Goal: Information Seeking & Learning: Learn about a topic

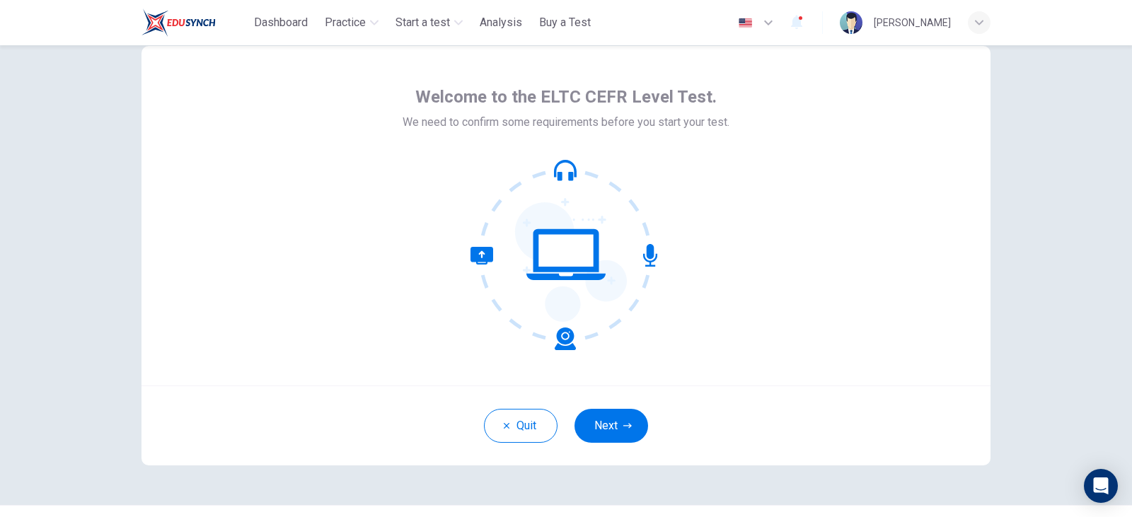
scroll to position [72, 0]
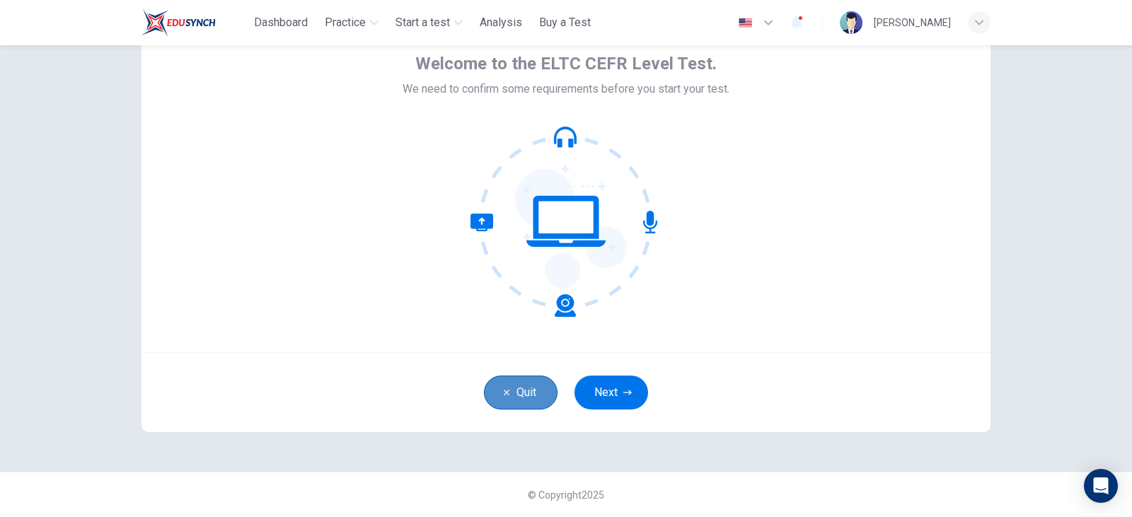
click at [511, 400] on button "Quit" at bounding box center [521, 393] width 74 height 34
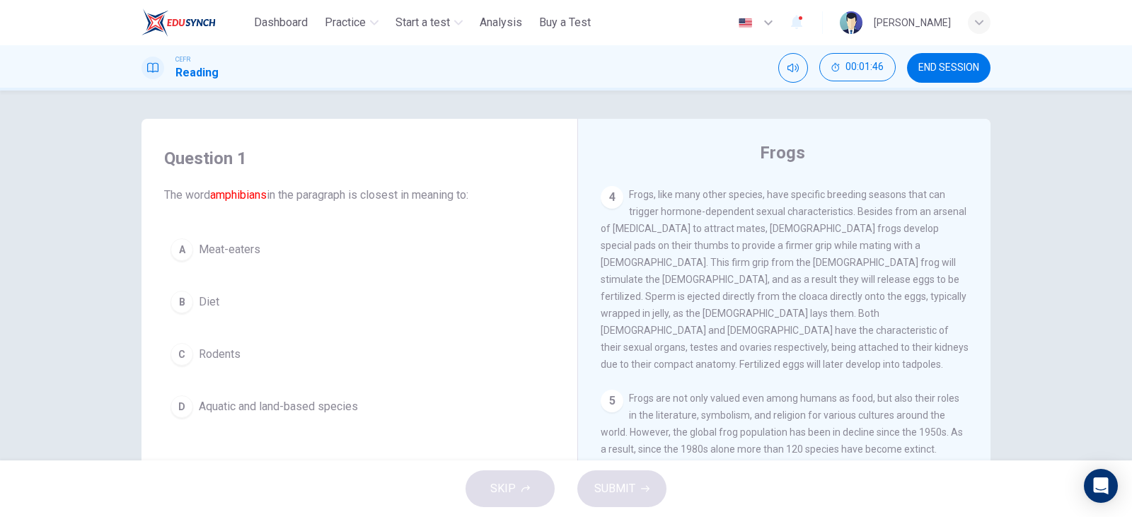
scroll to position [717, 0]
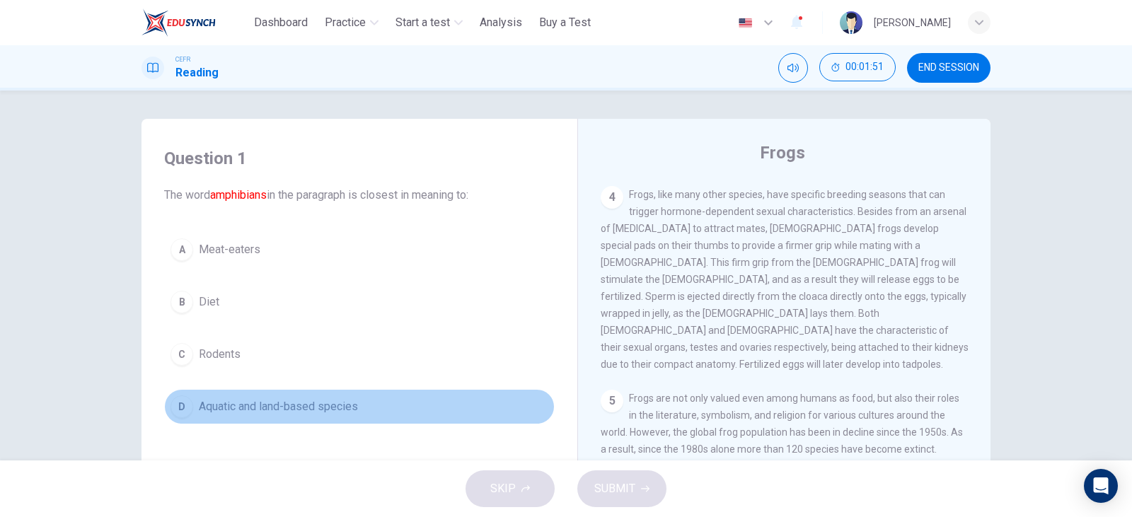
click at [273, 405] on span "Aquatic and land-based species" at bounding box center [278, 406] width 159 height 17
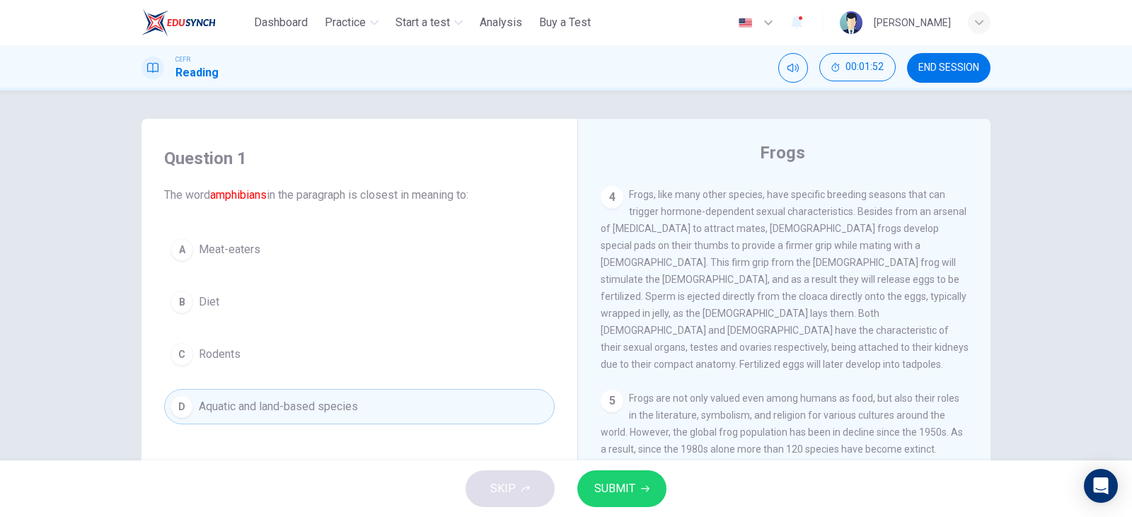
click at [604, 482] on span "SUBMIT" at bounding box center [614, 489] width 41 height 20
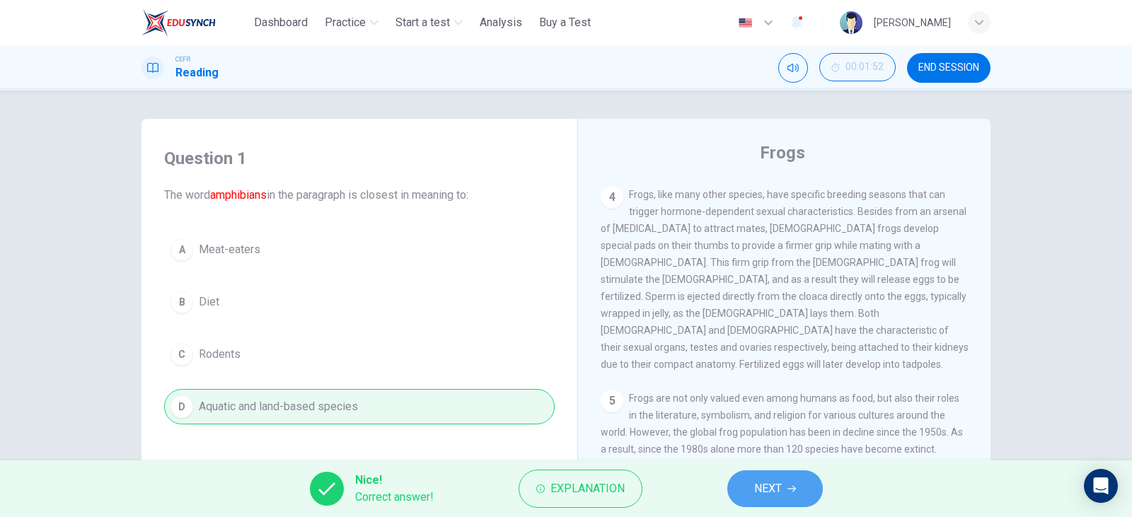
click at [754, 484] on span "NEXT" at bounding box center [768, 489] width 28 height 20
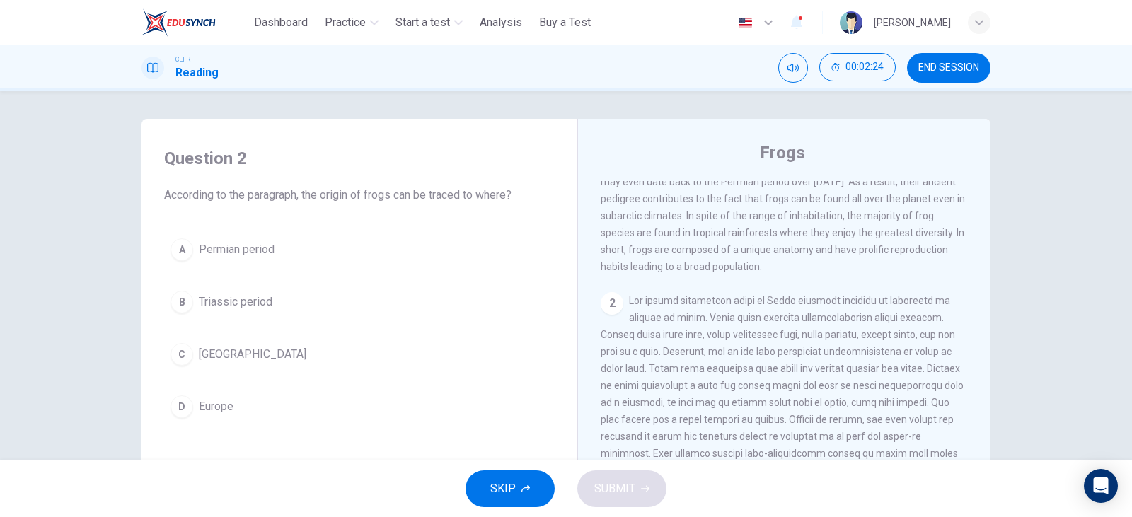
scroll to position [0, 0]
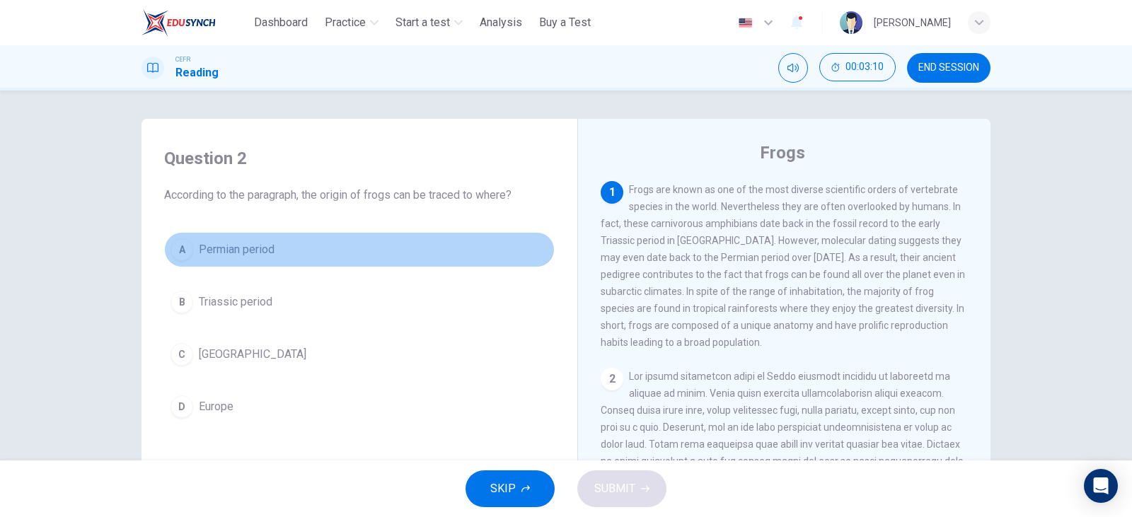
click at [185, 250] on div "A" at bounding box center [181, 249] width 23 height 23
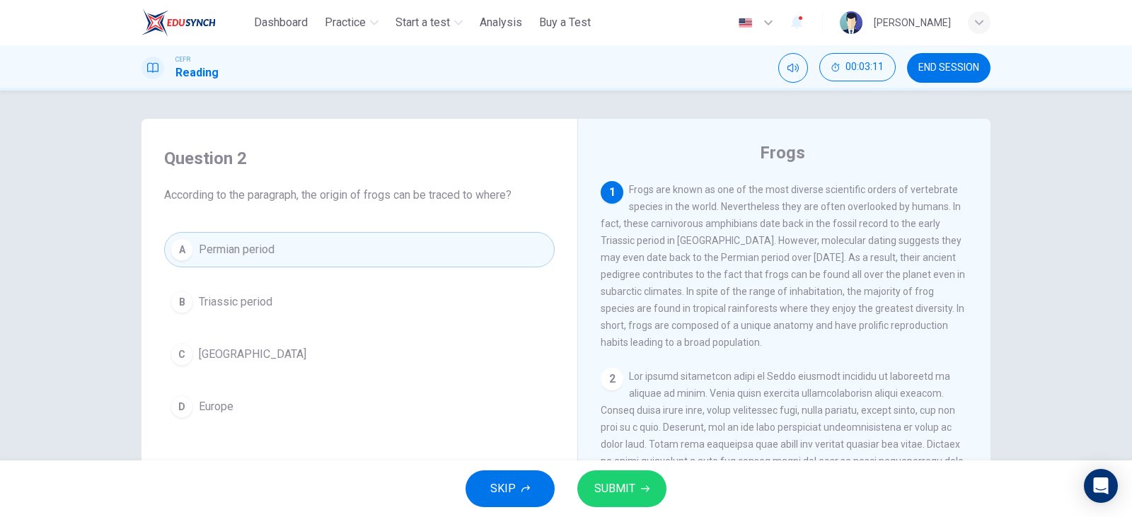
click at [632, 490] on span "SUBMIT" at bounding box center [614, 489] width 41 height 20
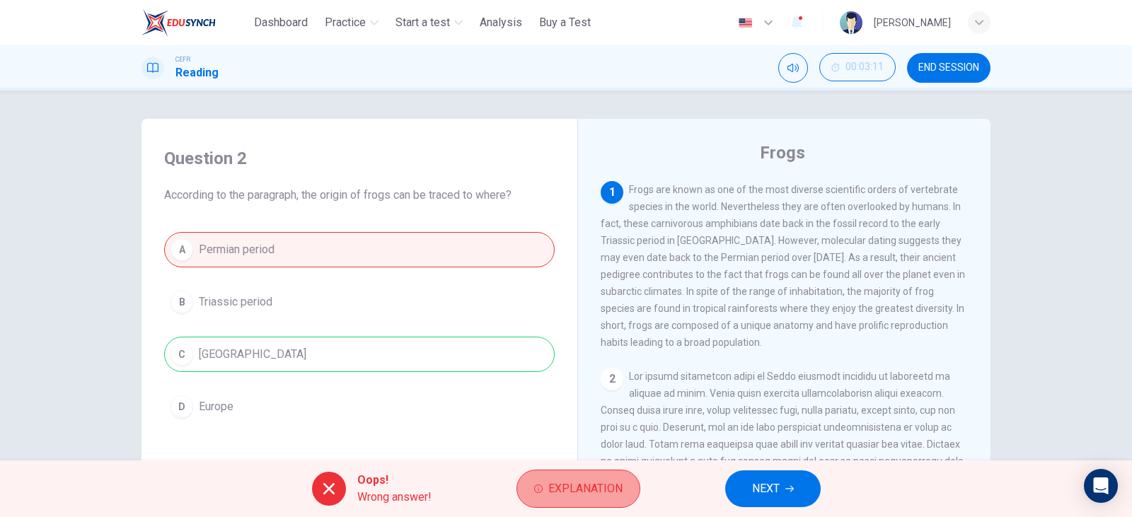
click at [632, 489] on button "Explanation" at bounding box center [578, 489] width 124 height 38
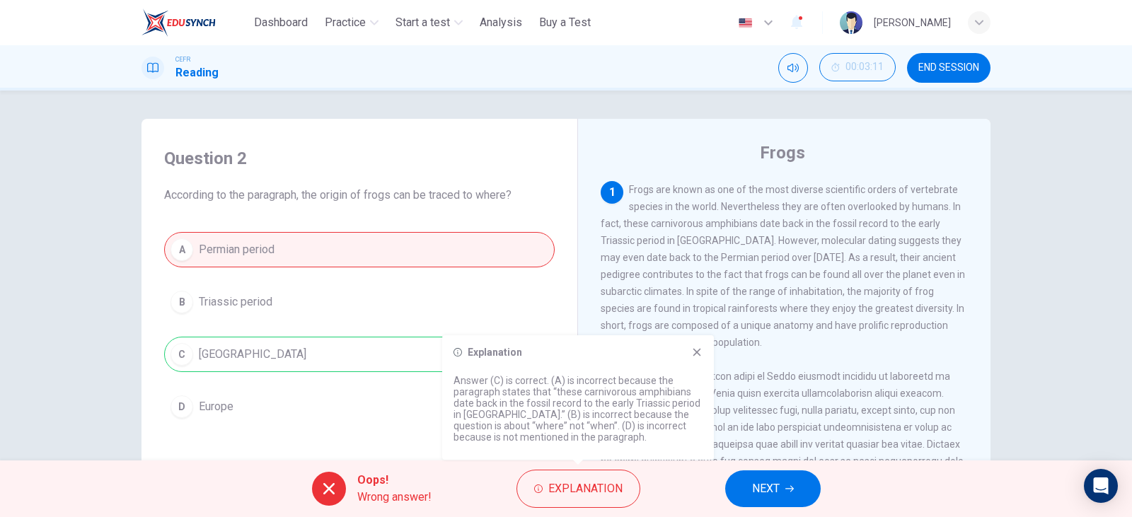
click at [747, 490] on button "NEXT" at bounding box center [773, 488] width 96 height 37
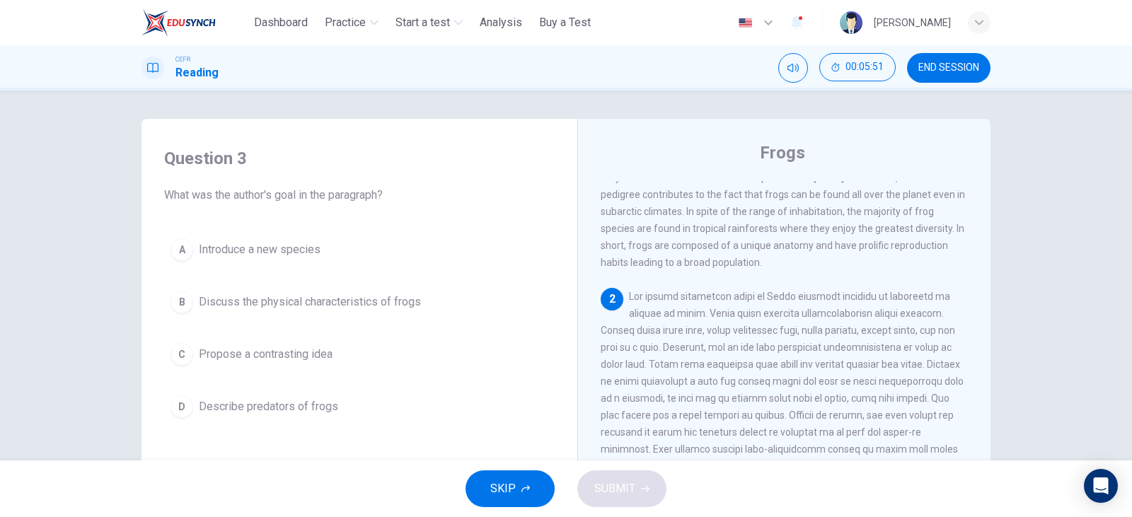
click at [377, 313] on button "B Discuss the physical characteristics of frogs" at bounding box center [359, 301] width 391 height 35
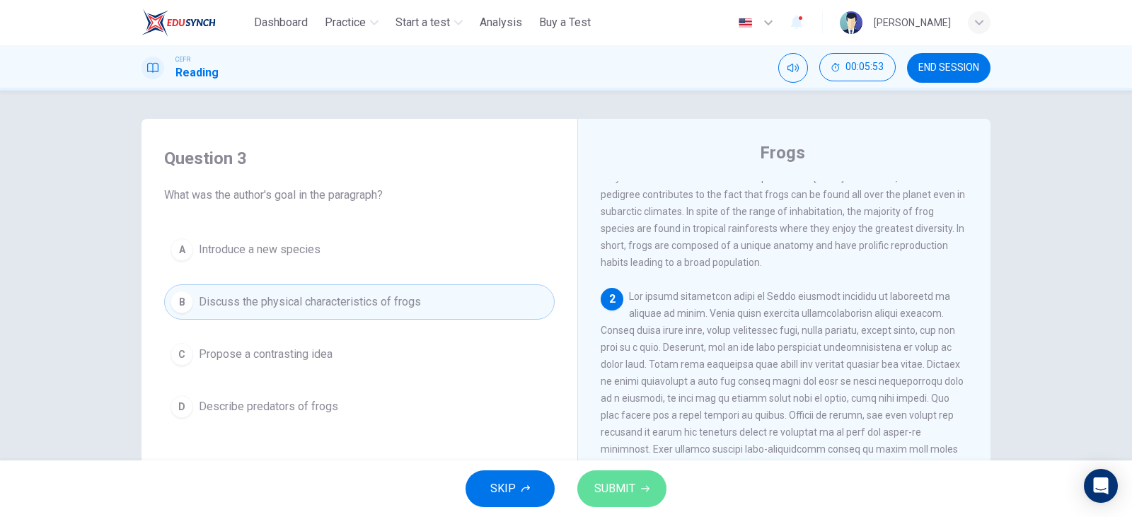
click at [644, 487] on icon "button" at bounding box center [645, 489] width 8 height 8
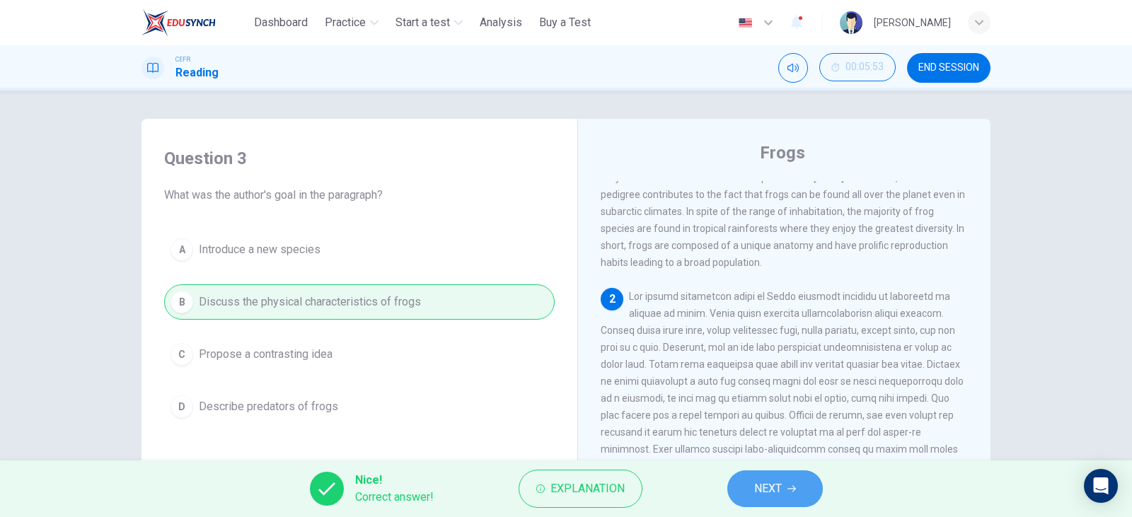
click at [800, 490] on button "NEXT" at bounding box center [775, 488] width 96 height 37
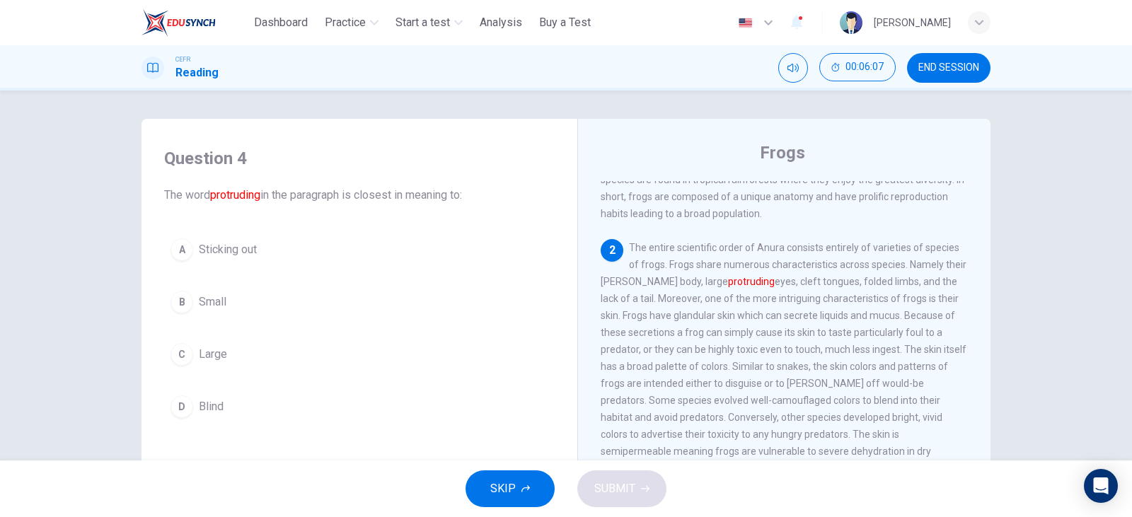
scroll to position [151, 0]
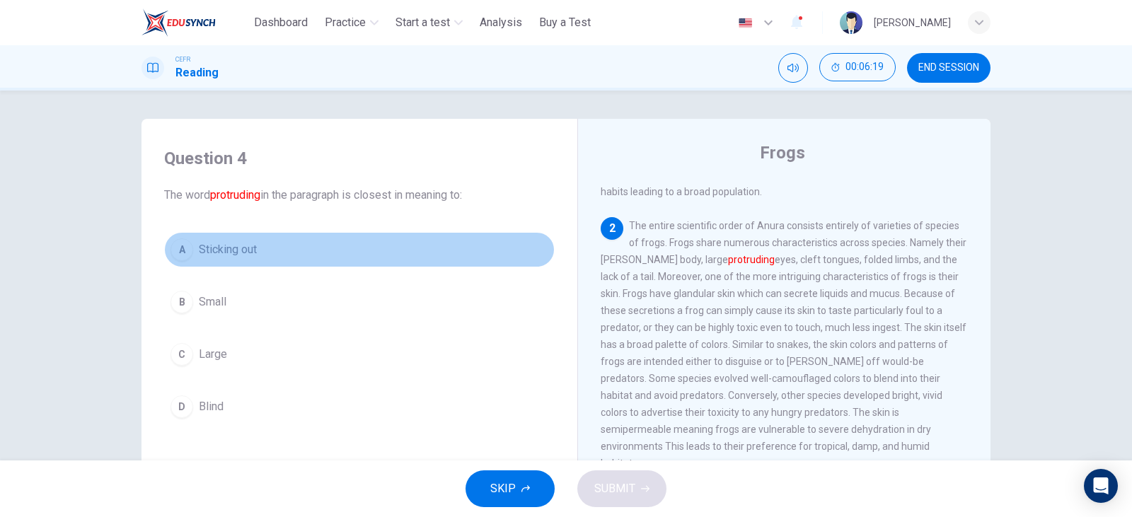
click at [241, 255] on span "Sticking out" at bounding box center [228, 249] width 58 height 17
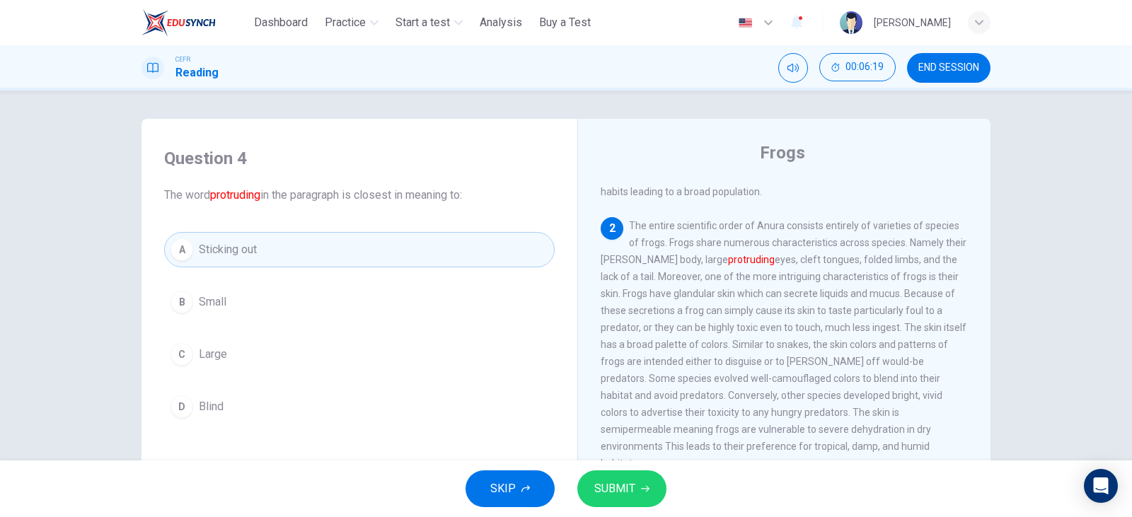
click at [654, 478] on button "SUBMIT" at bounding box center [621, 488] width 89 height 37
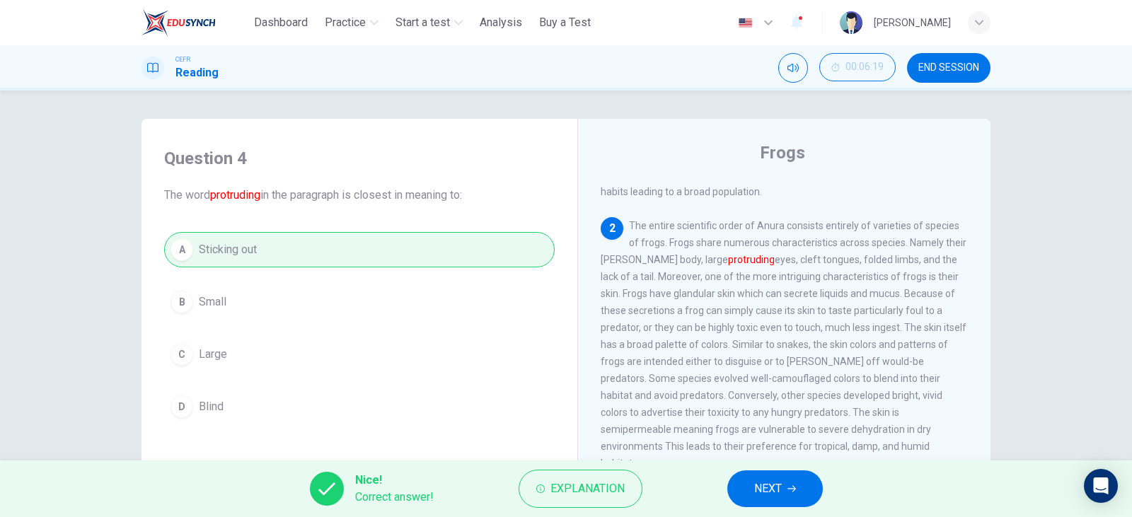
click at [799, 476] on button "NEXT" at bounding box center [775, 488] width 96 height 37
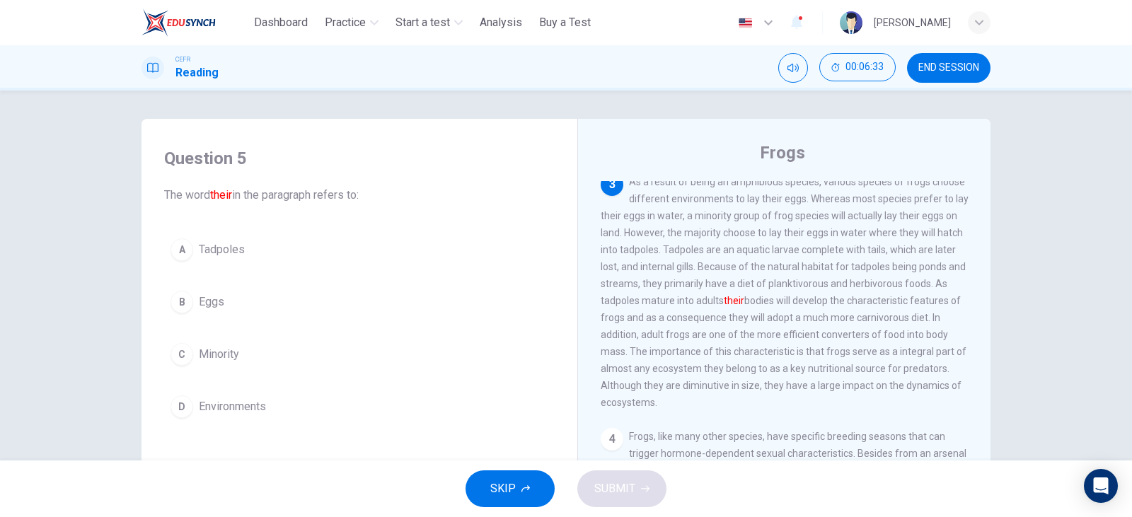
scroll to position [424, 0]
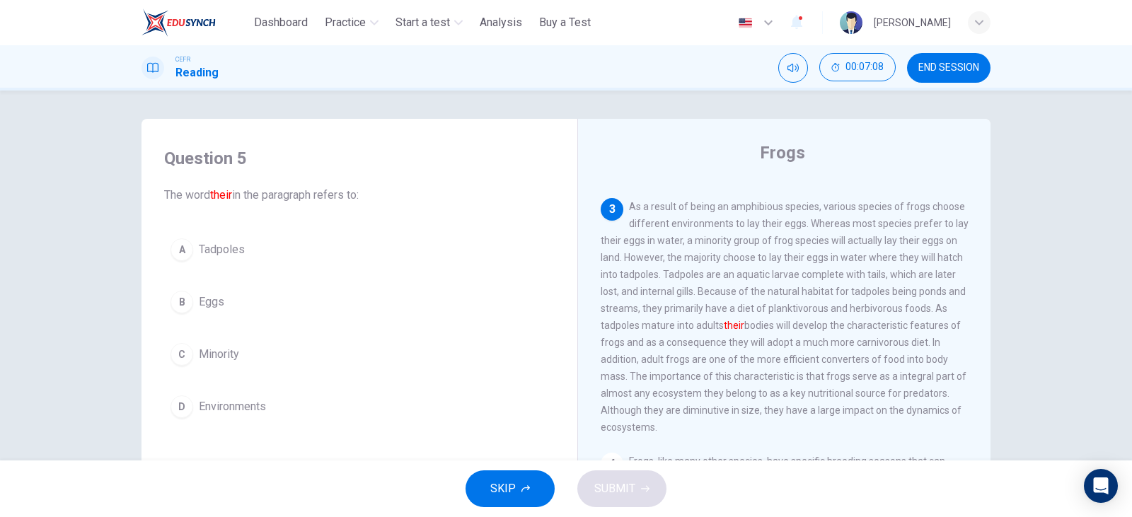
click at [228, 248] on span "Tadpoles" at bounding box center [222, 249] width 46 height 17
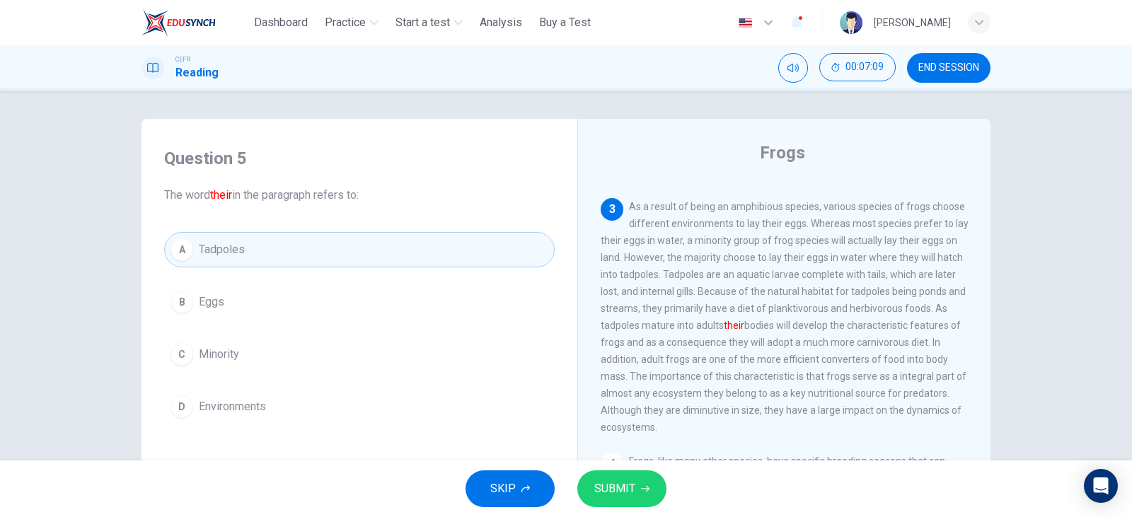
click at [622, 478] on button "SUBMIT" at bounding box center [621, 488] width 89 height 37
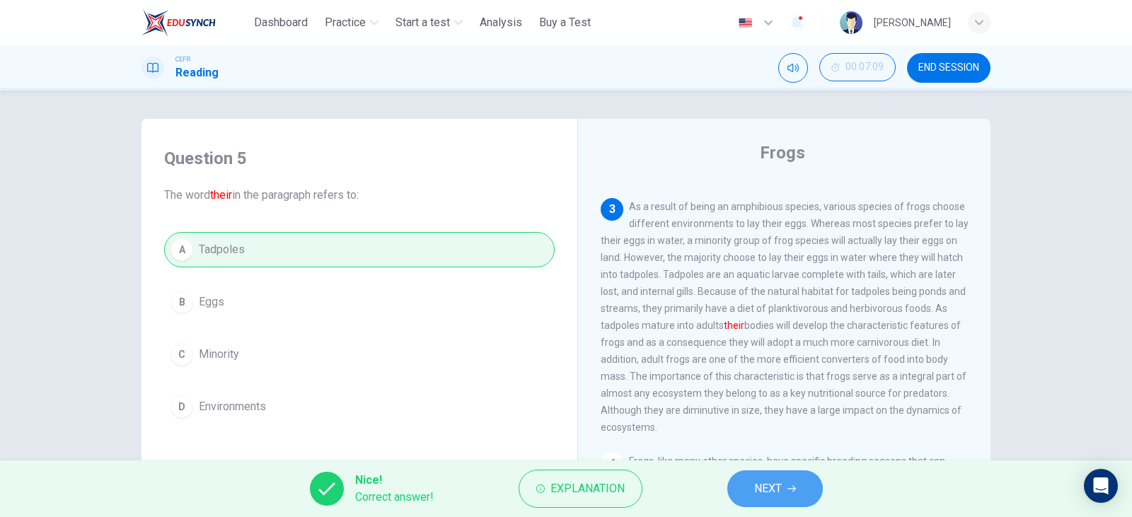
click at [729, 485] on button "NEXT" at bounding box center [775, 488] width 96 height 37
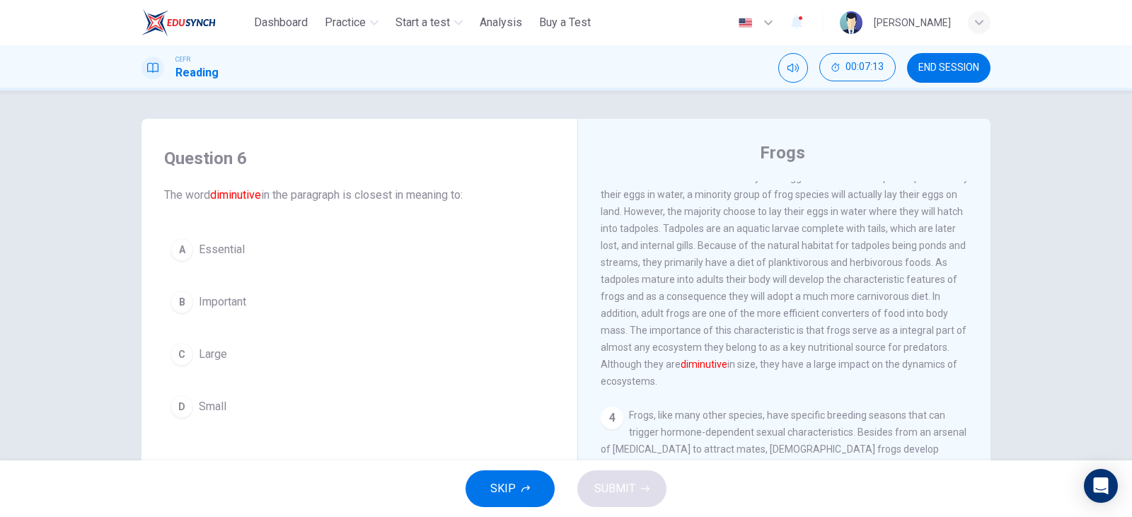
scroll to position [495, 0]
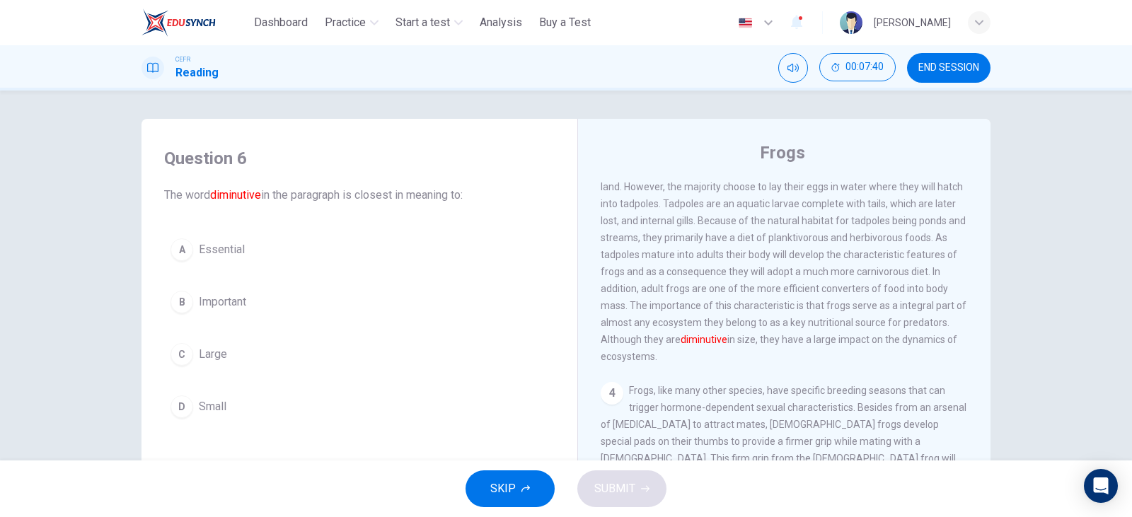
click at [206, 400] on span "Small" at bounding box center [213, 406] width 28 height 17
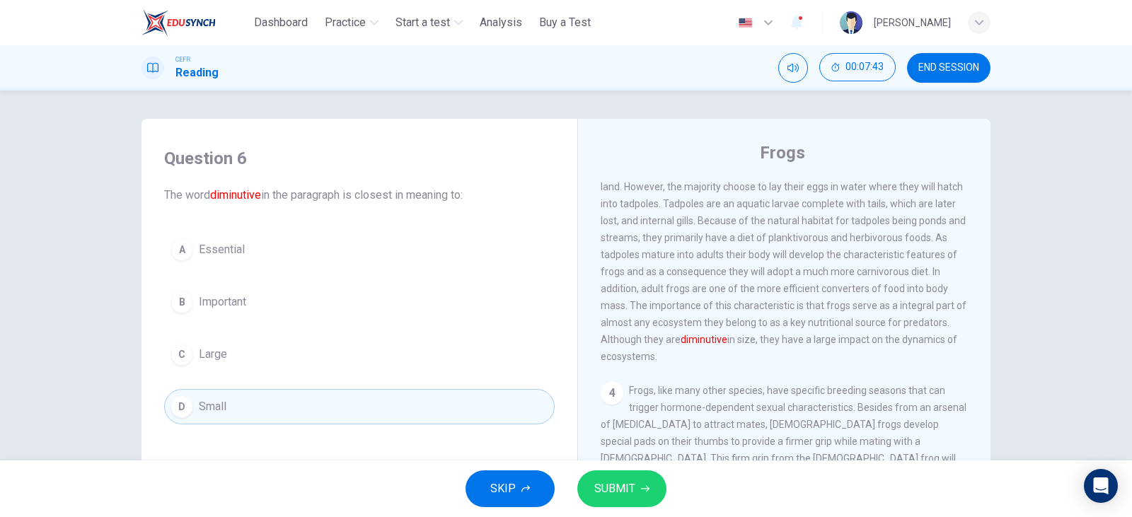
click at [663, 476] on div "SKIP SUBMIT" at bounding box center [566, 489] width 1132 height 57
click at [654, 479] on button "SUBMIT" at bounding box center [621, 488] width 89 height 37
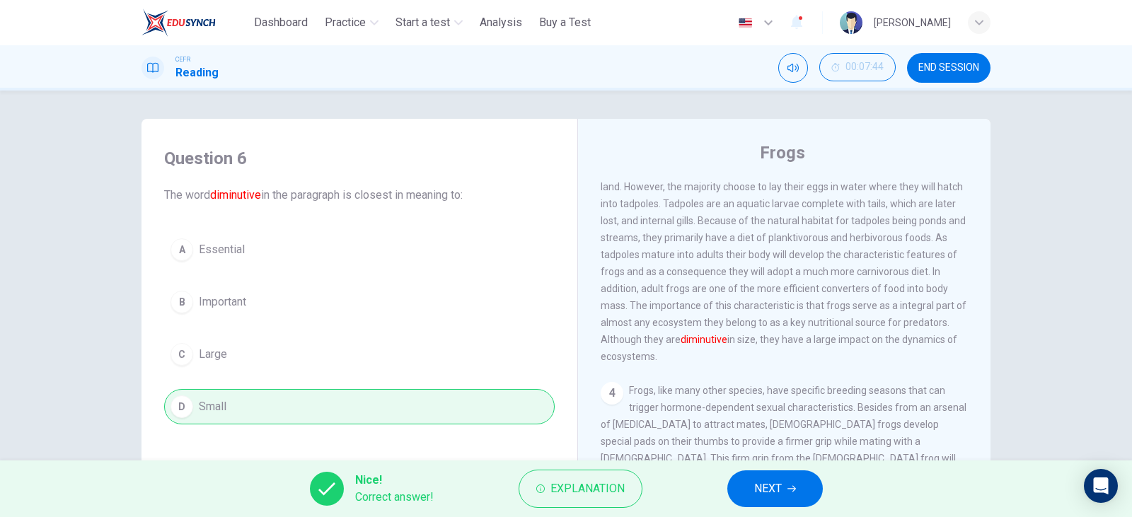
click at [751, 482] on button "NEXT" at bounding box center [775, 488] width 96 height 37
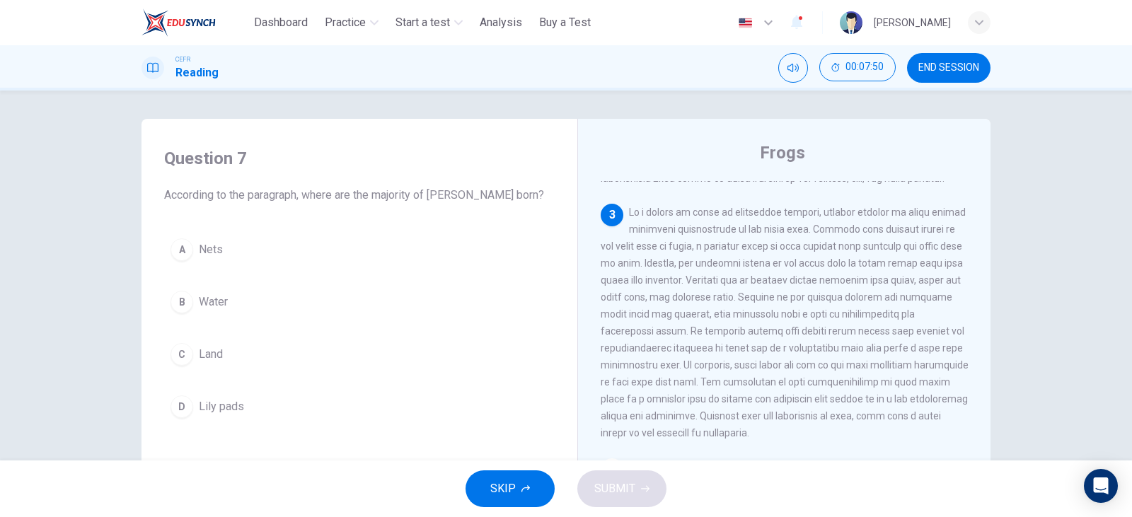
scroll to position [424, 0]
click at [159, 328] on div "Question 7 According to the paragraph, where are the majority of [PERSON_NAME] …" at bounding box center [565, 365] width 849 height 492
click at [220, 303] on span "Water" at bounding box center [213, 302] width 29 height 17
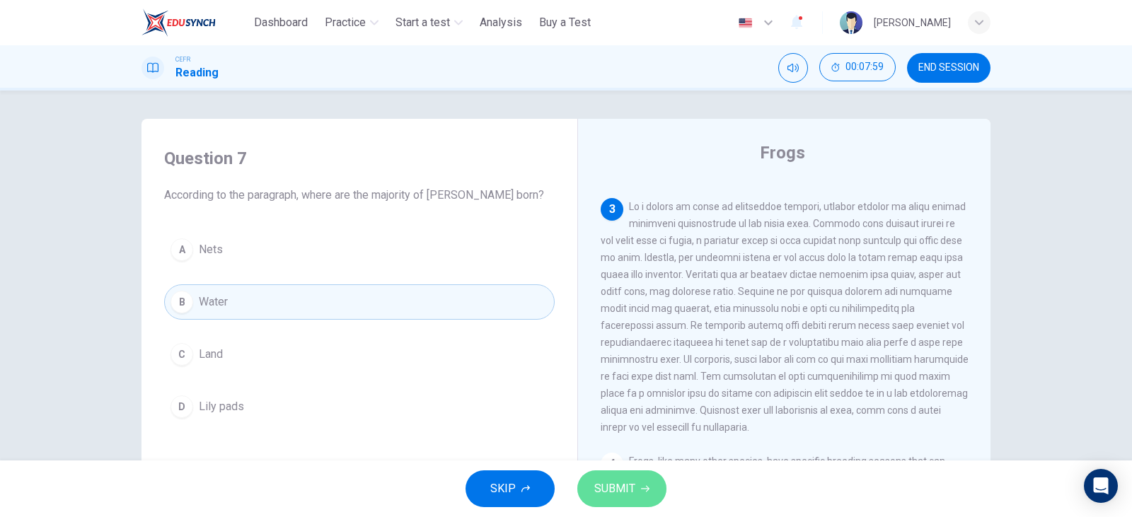
click at [649, 487] on button "SUBMIT" at bounding box center [621, 488] width 89 height 37
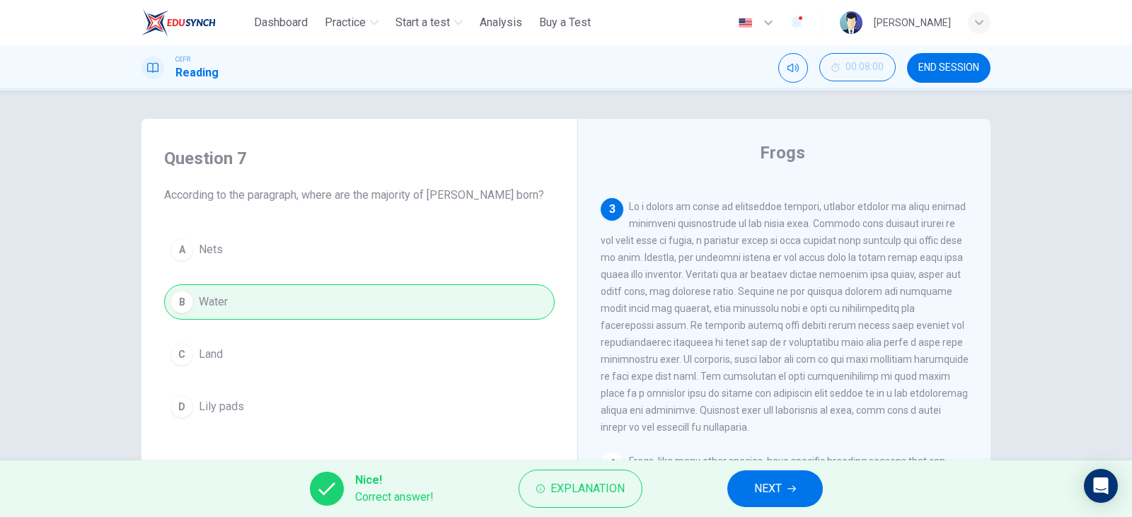
click at [780, 492] on span "NEXT" at bounding box center [768, 489] width 28 height 20
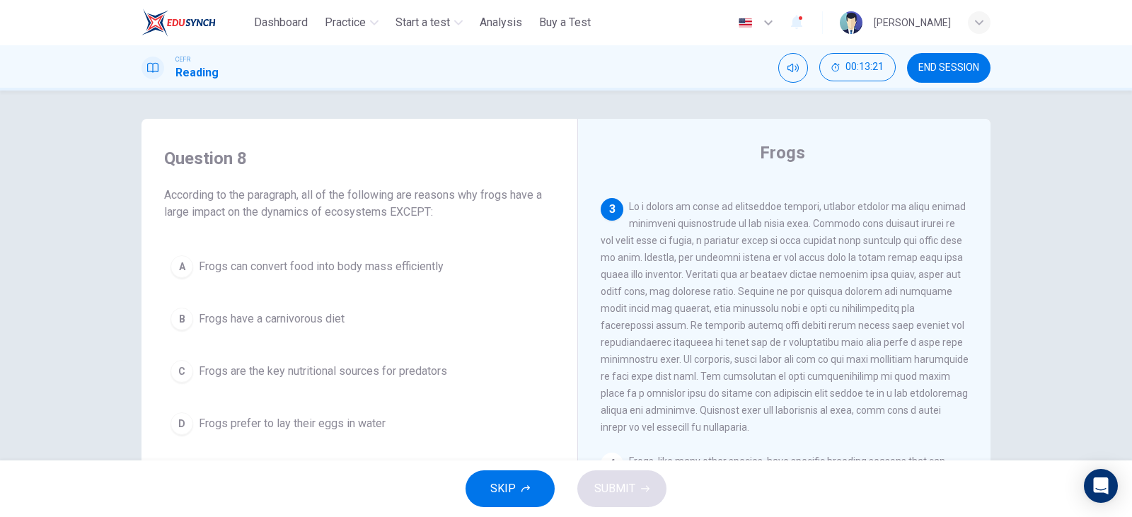
click at [275, 312] on span "Frogs have a carnivorous diet" at bounding box center [272, 319] width 146 height 17
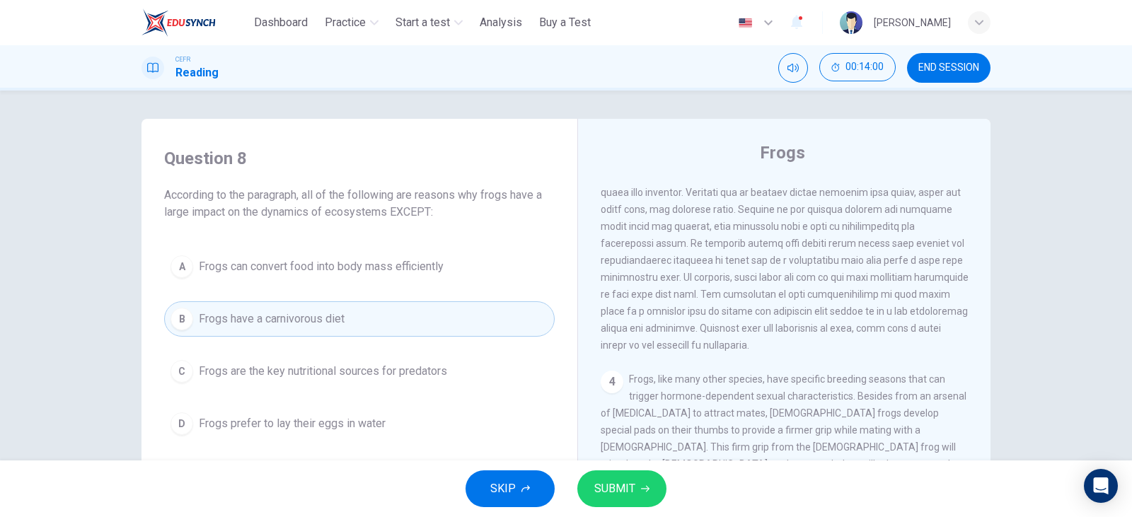
scroll to position [637, 0]
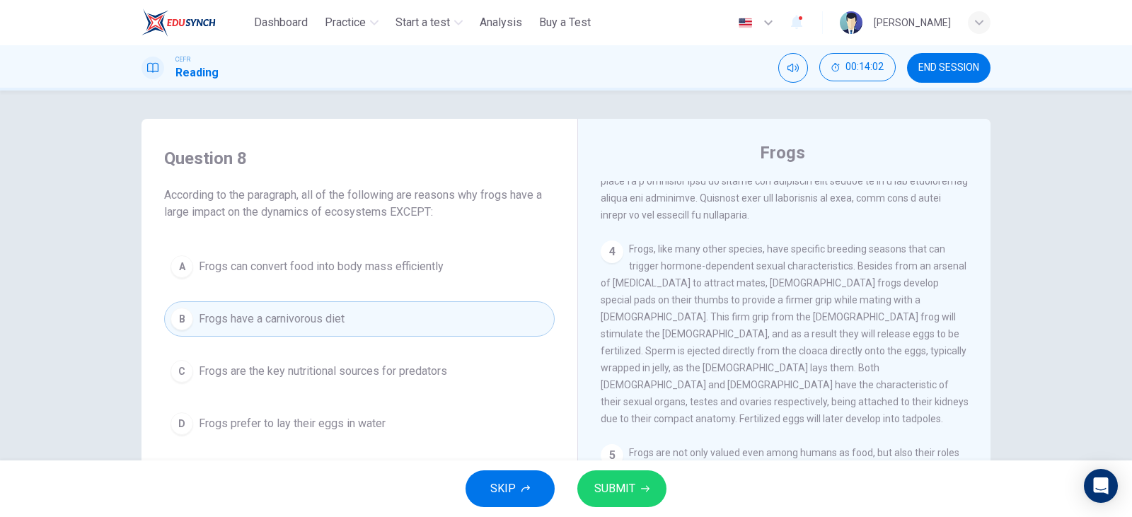
click at [600, 485] on span "SUBMIT" at bounding box center [614, 489] width 41 height 20
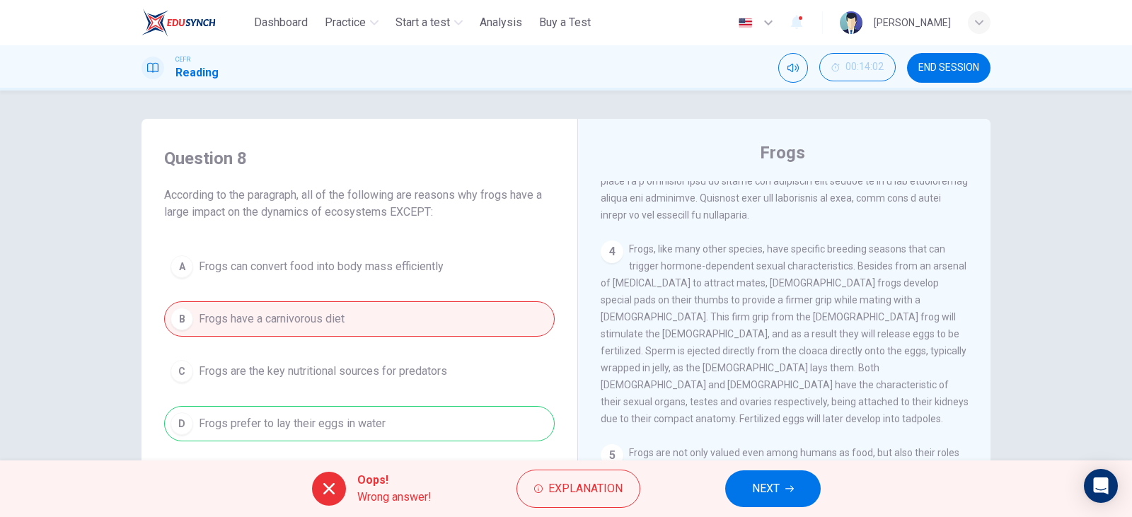
click at [516, 480] on div "Explanation" at bounding box center [578, 489] width 124 height 38
click at [543, 477] on button "Explanation" at bounding box center [578, 489] width 124 height 38
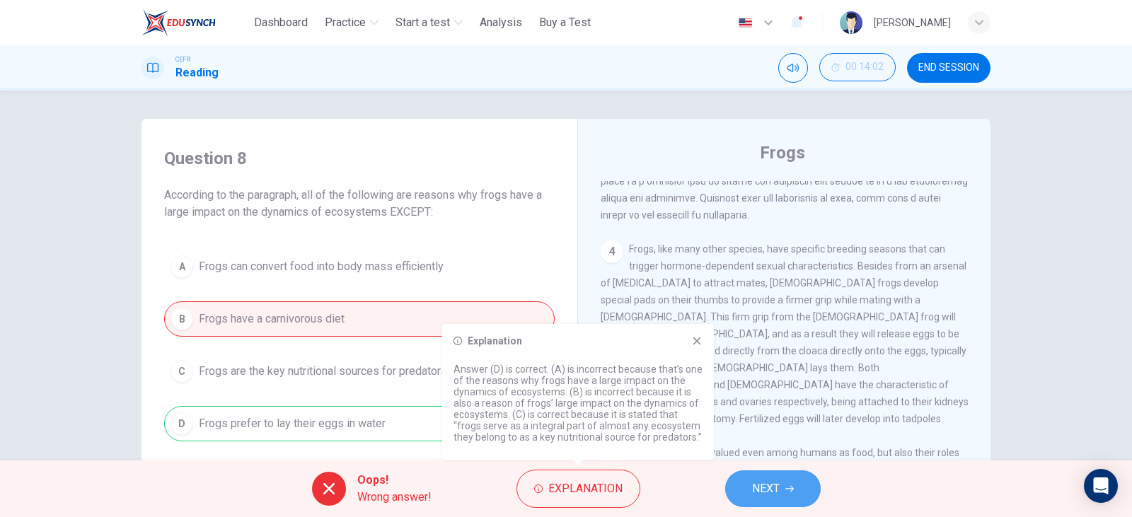
drag, startPoint x: 787, startPoint y: 491, endPoint x: 777, endPoint y: 482, distance: 13.0
click at [786, 491] on icon "button" at bounding box center [789, 489] width 8 height 8
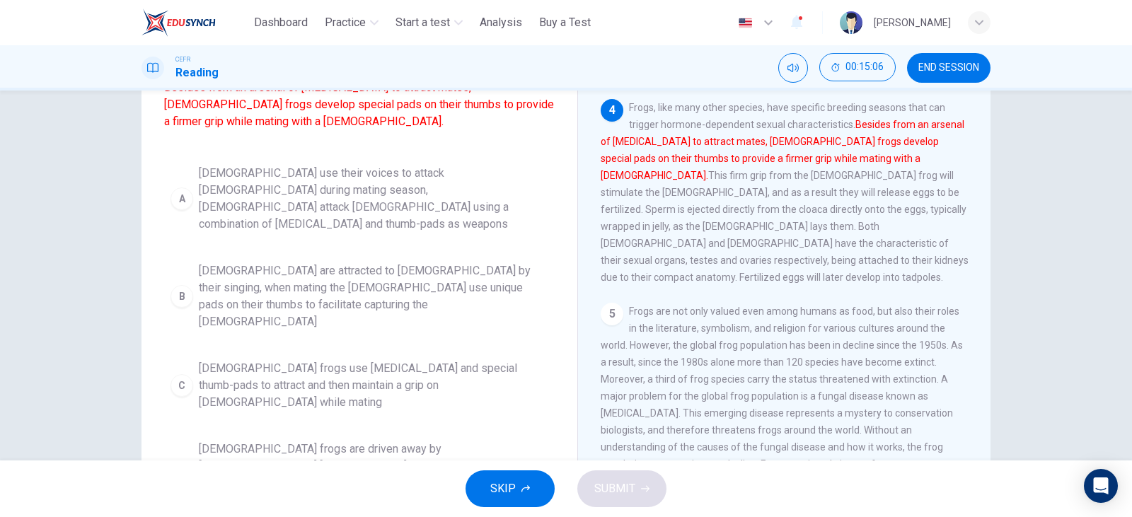
scroll to position [6, 0]
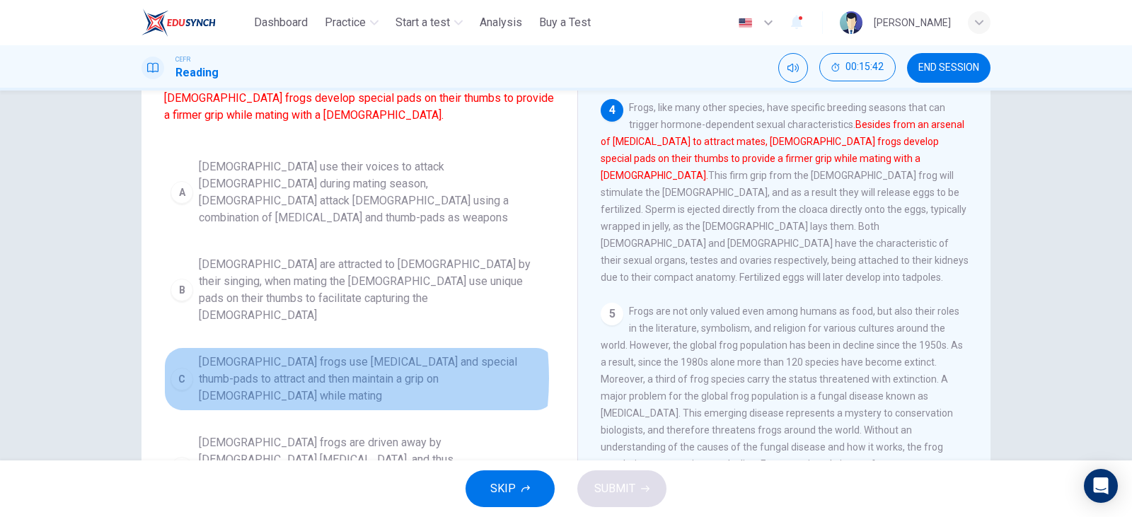
click at [267, 362] on span "[DEMOGRAPHIC_DATA] frogs use [MEDICAL_DATA] and special thumb-pads to attract a…" at bounding box center [373, 379] width 349 height 51
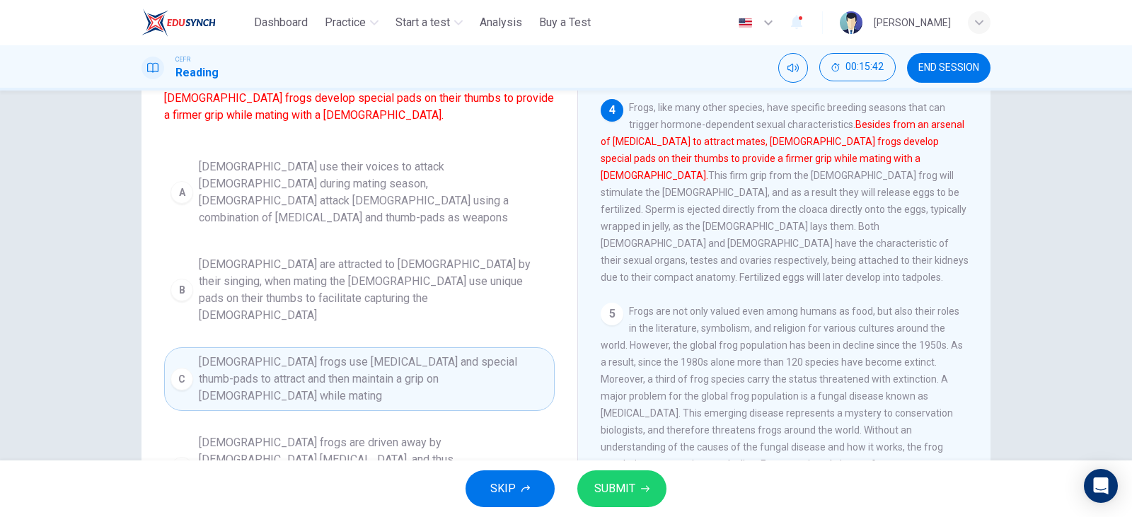
click at [642, 484] on button "SUBMIT" at bounding box center [621, 488] width 89 height 37
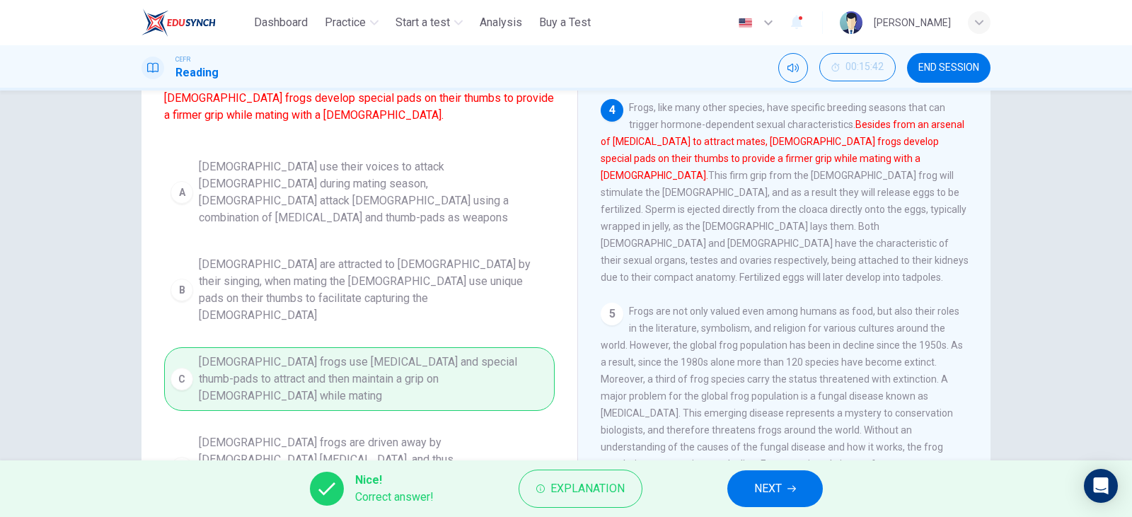
click at [790, 485] on icon "button" at bounding box center [791, 489] width 8 height 8
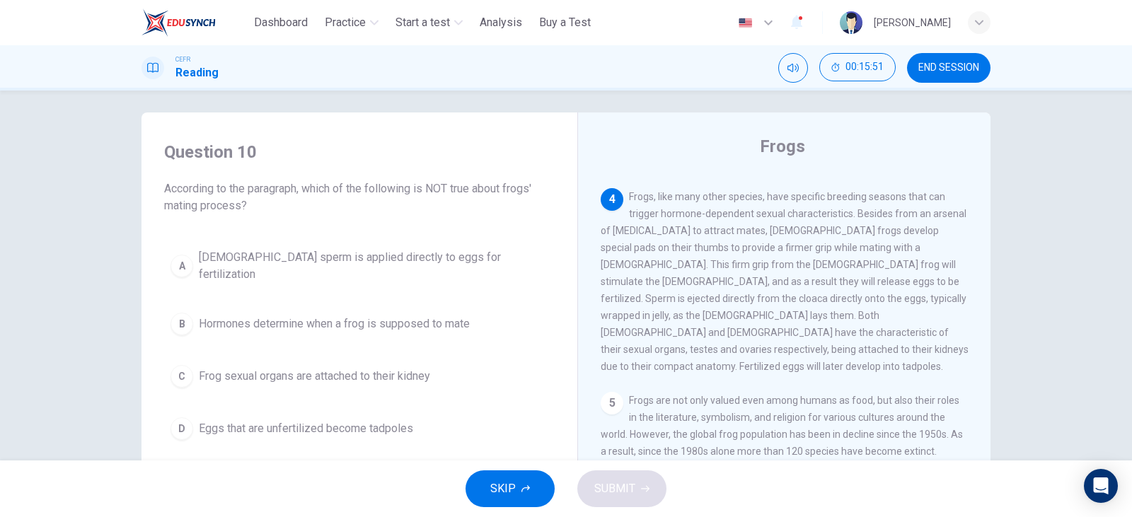
scroll to position [707, 0]
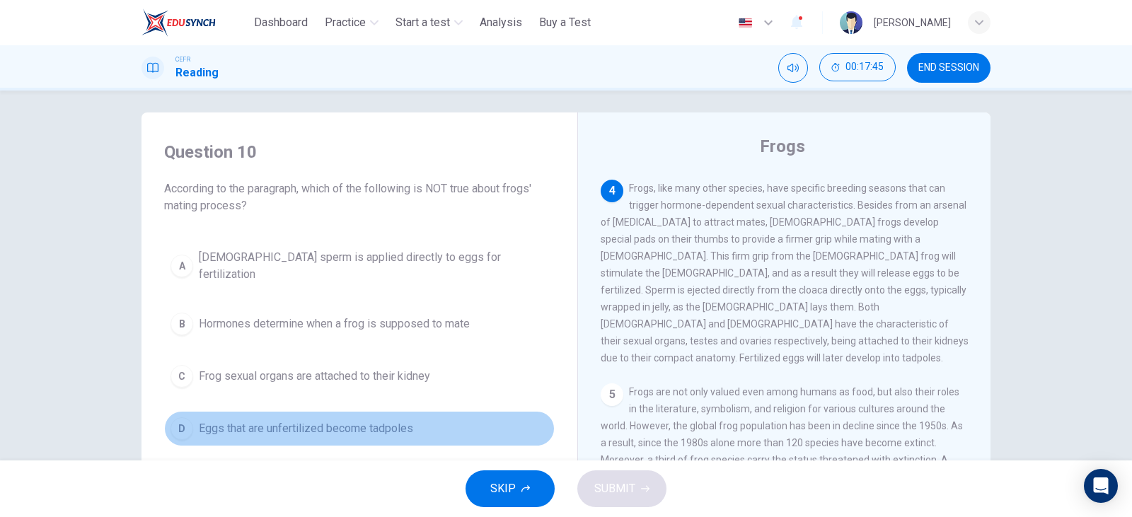
click at [349, 430] on button "D Eggs that are unfertilized become tadpoles" at bounding box center [359, 428] width 391 height 35
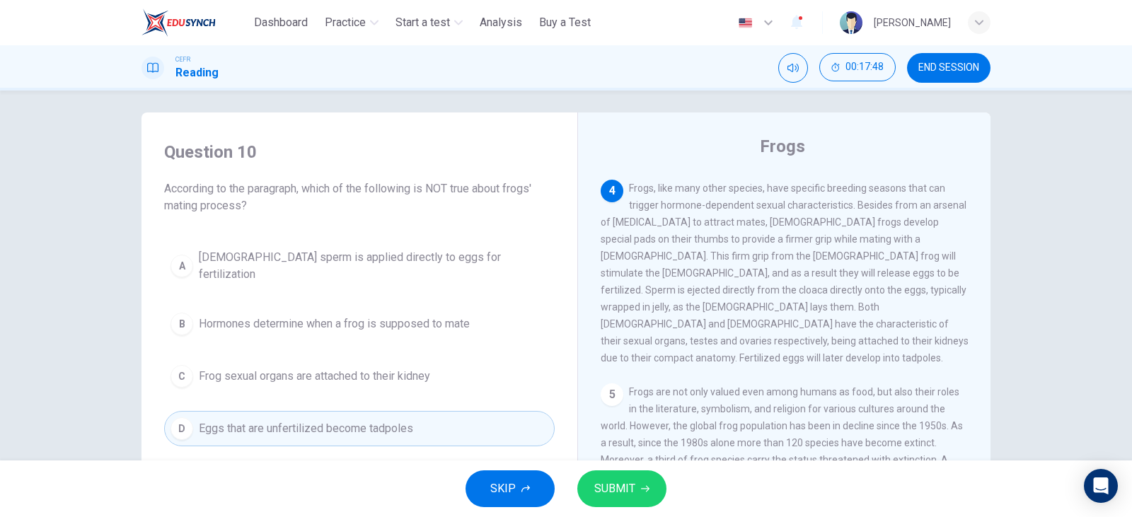
click at [645, 494] on button "SUBMIT" at bounding box center [621, 488] width 89 height 37
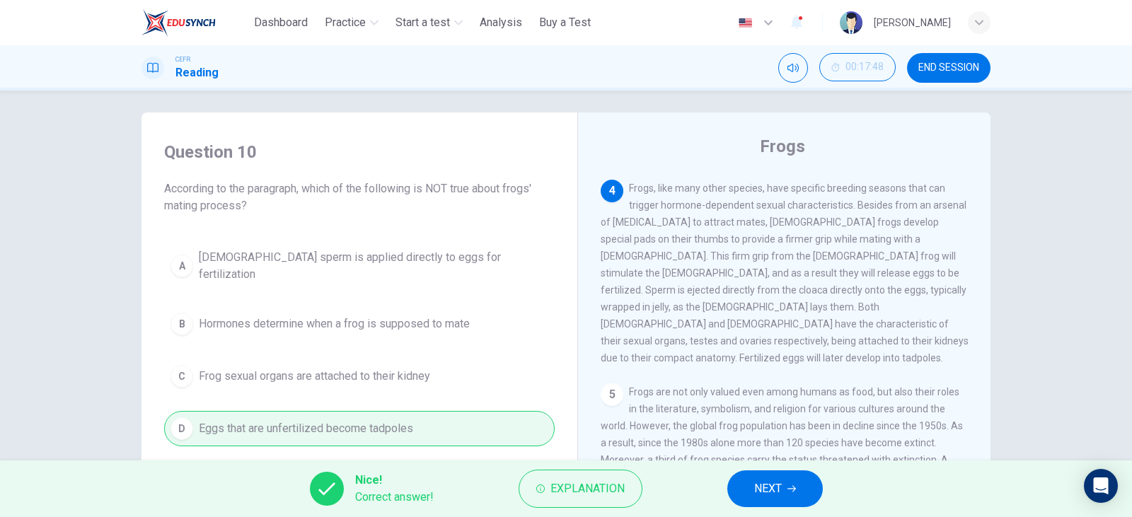
click at [774, 499] on button "NEXT" at bounding box center [775, 488] width 96 height 37
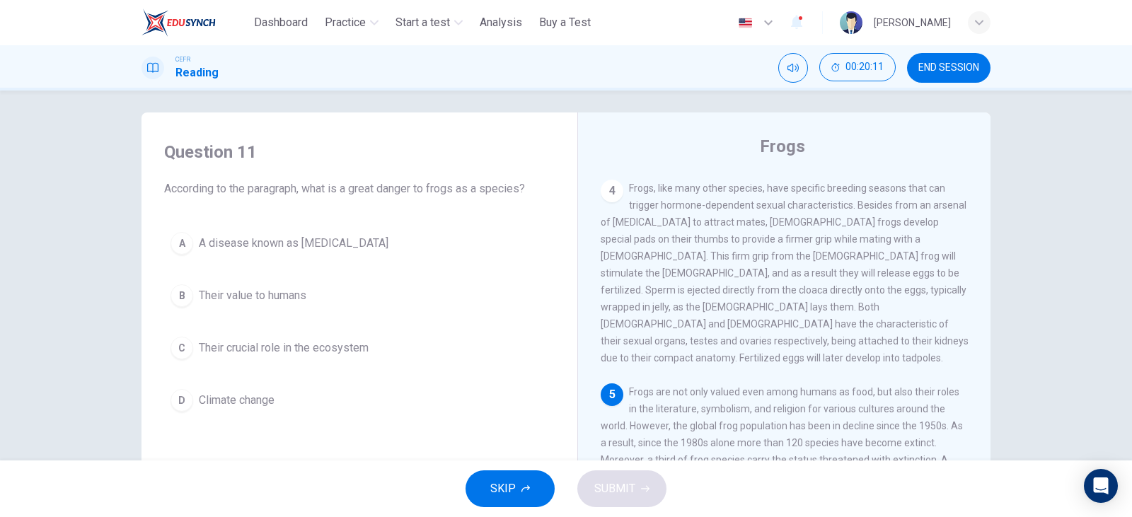
scroll to position [0, 0]
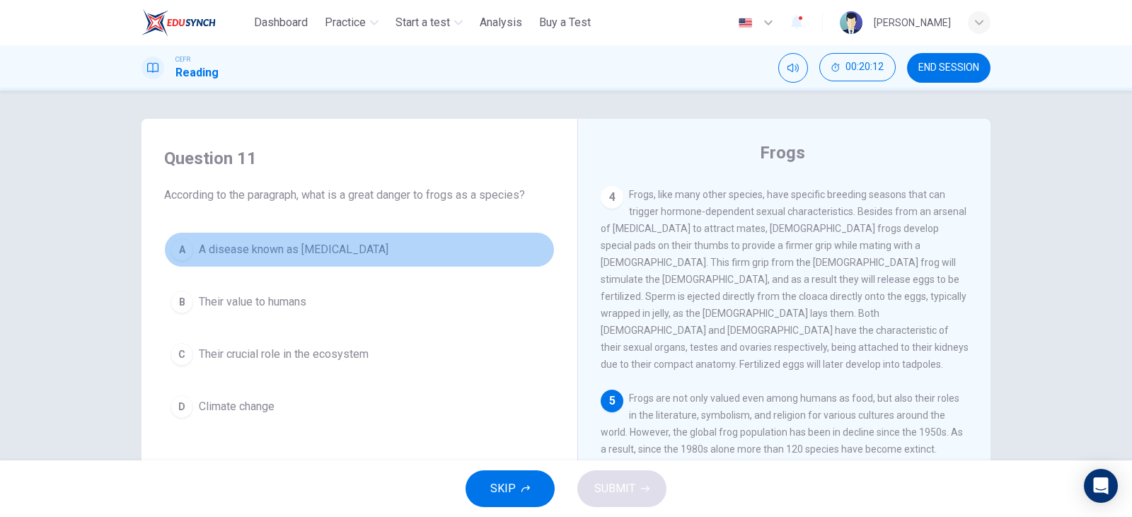
click at [384, 253] on button "A A disease known as [MEDICAL_DATA]" at bounding box center [359, 249] width 391 height 35
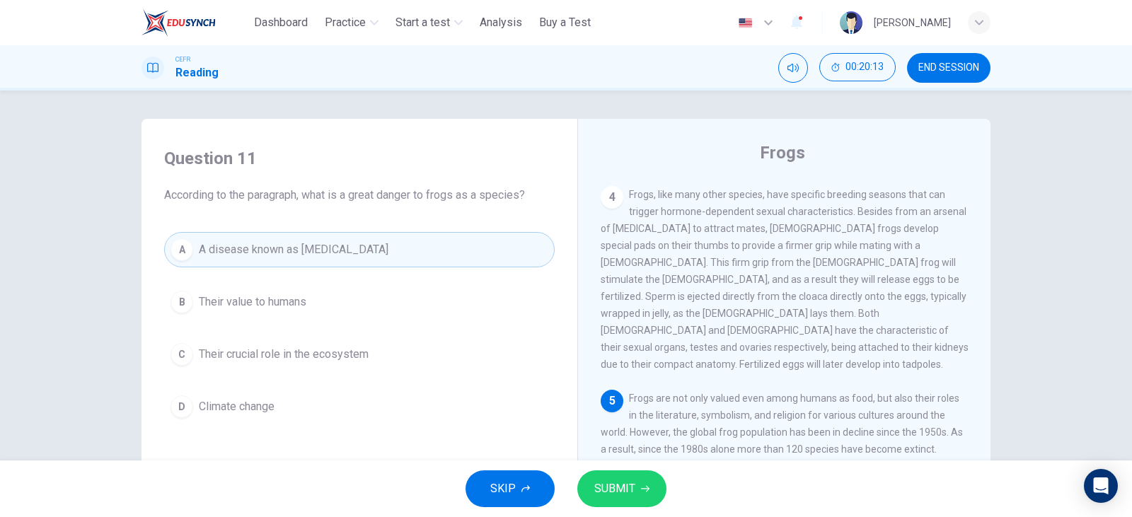
click at [648, 487] on icon "button" at bounding box center [645, 489] width 8 height 8
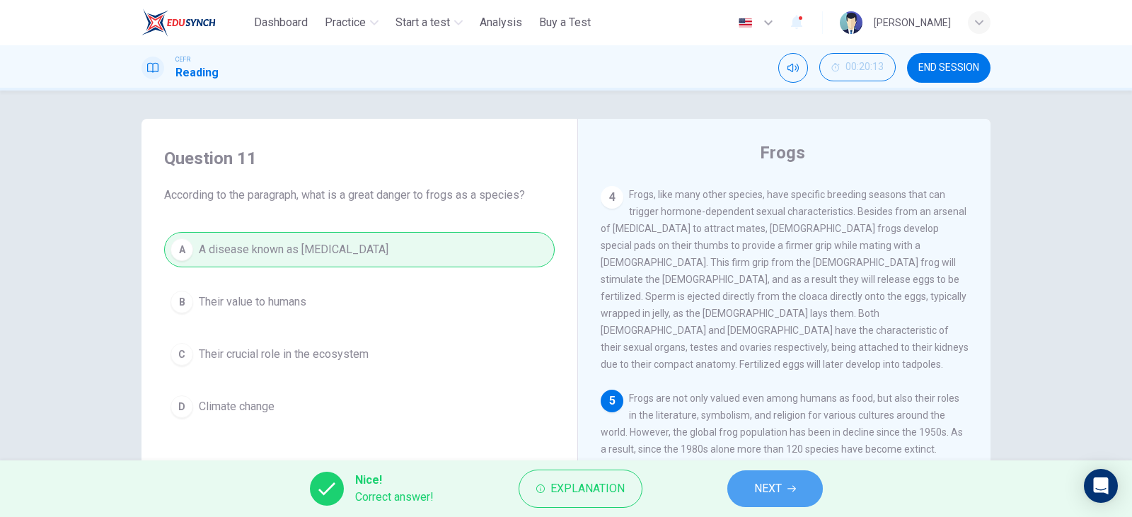
click at [746, 483] on button "NEXT" at bounding box center [775, 488] width 96 height 37
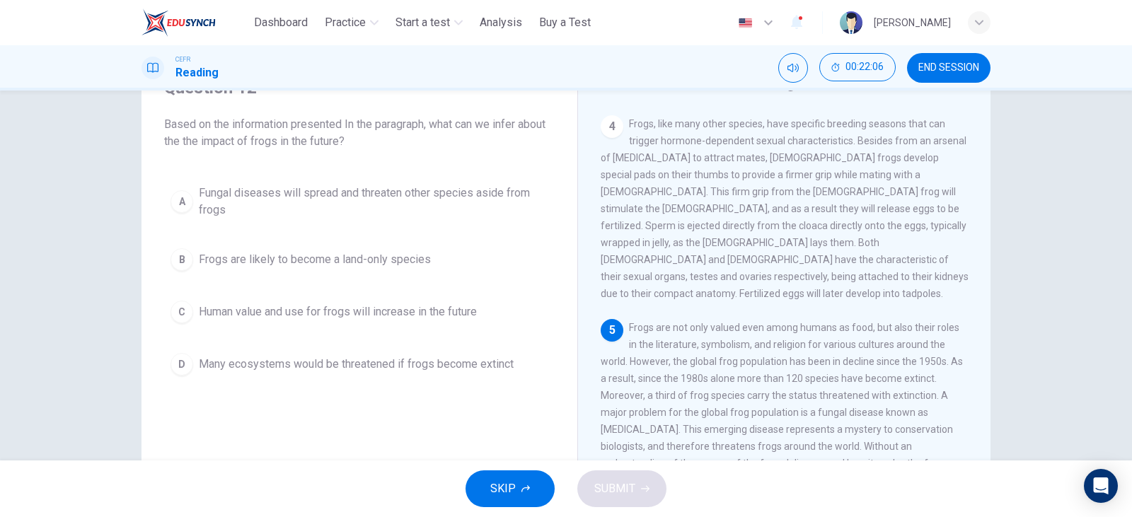
scroll to position [178, 0]
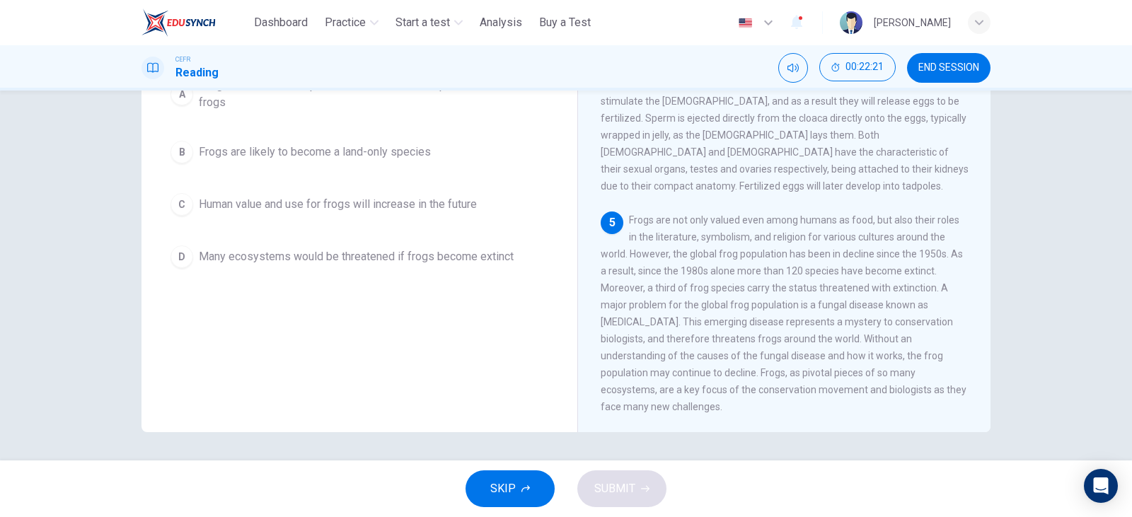
drag, startPoint x: 799, startPoint y: 371, endPoint x: 828, endPoint y: 376, distance: 29.3
click at [828, 376] on span "Frogs are not only valued even among humans as food, but also their roles in th…" at bounding box center [784, 313] width 366 height 198
drag, startPoint x: 829, startPoint y: 372, endPoint x: 797, endPoint y: 371, distance: 32.6
click at [797, 371] on span "Frogs are not only valued even among humans as food, but also their roles in th…" at bounding box center [784, 313] width 366 height 198
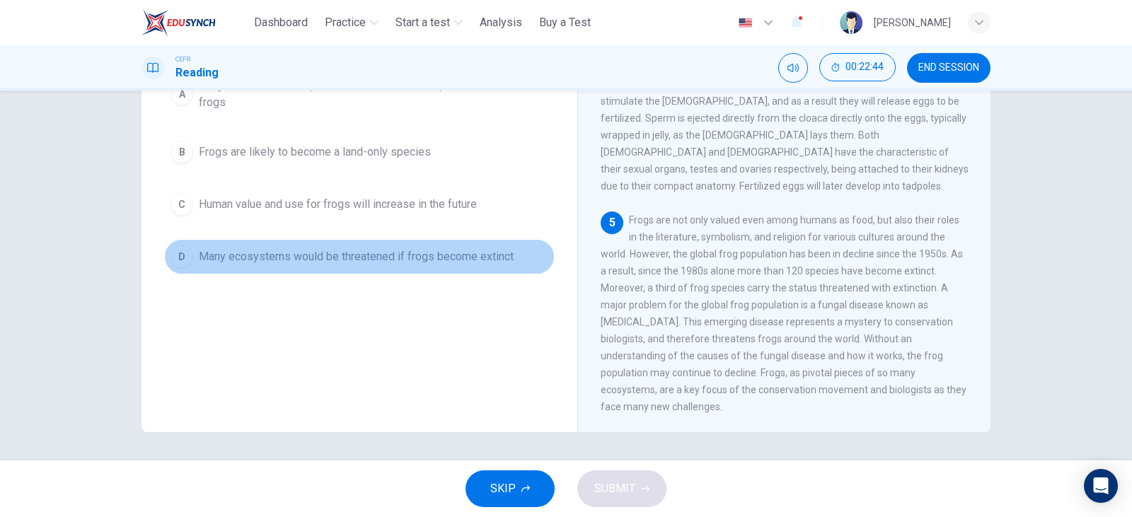
click at [333, 248] on span "Many ecosystems would be threatened if frogs become extinct" at bounding box center [356, 256] width 315 height 17
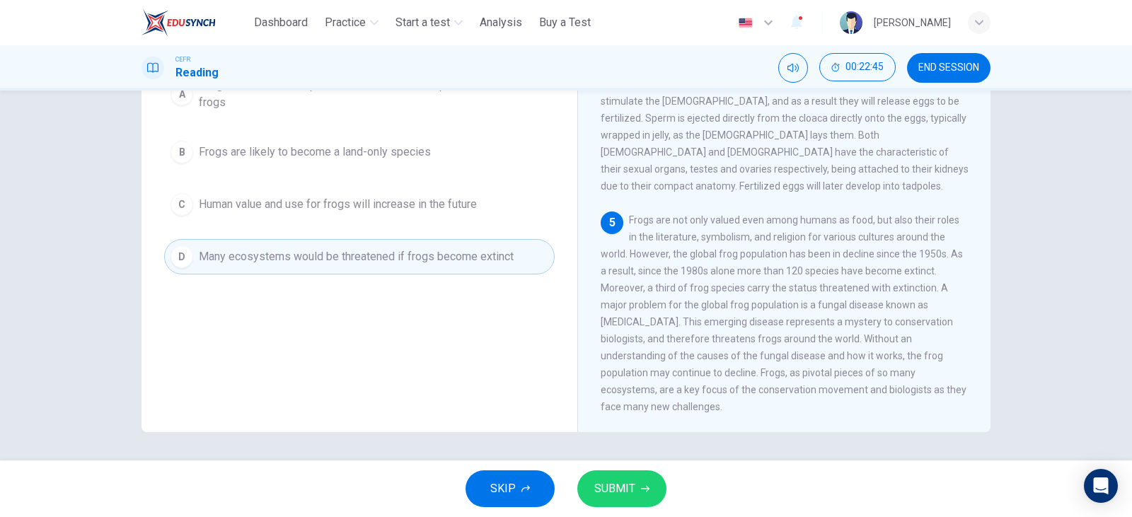
click at [623, 470] on div "SKIP SUBMIT" at bounding box center [566, 489] width 1132 height 57
click at [623, 481] on span "SUBMIT" at bounding box center [614, 489] width 41 height 20
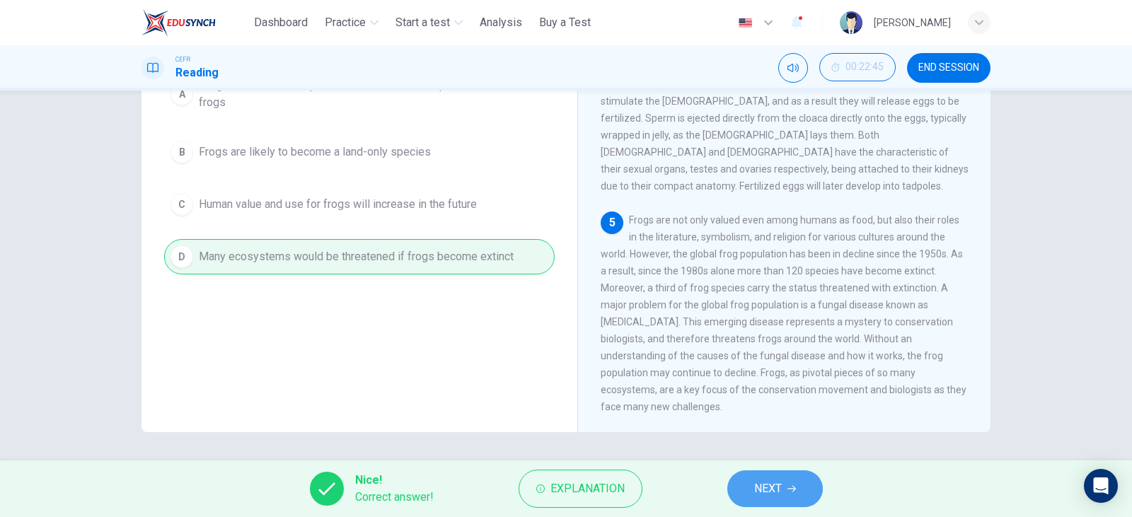
click at [774, 485] on span "NEXT" at bounding box center [768, 489] width 28 height 20
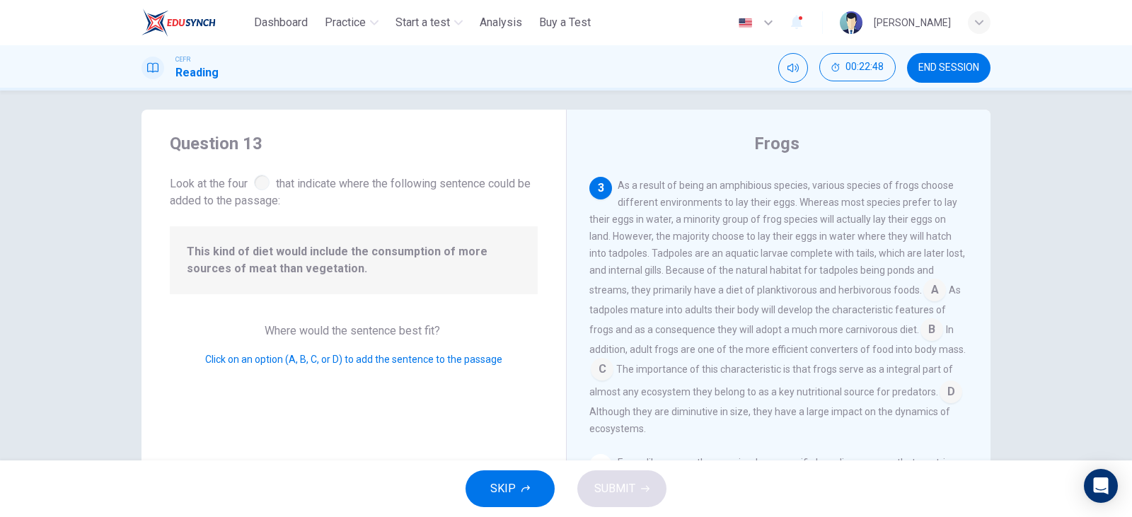
scroll to position [0, 0]
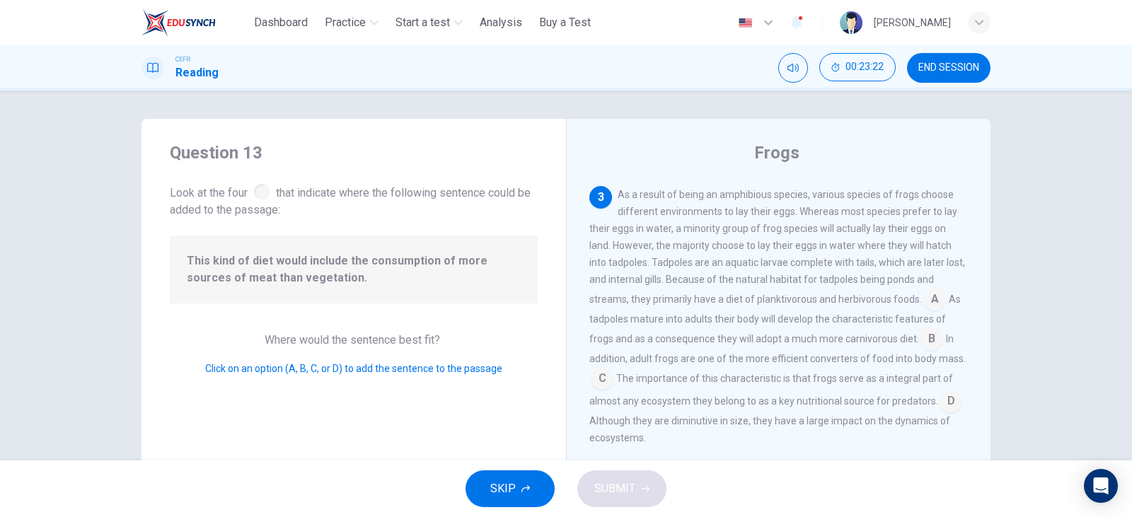
click at [927, 337] on input at bounding box center [931, 340] width 23 height 23
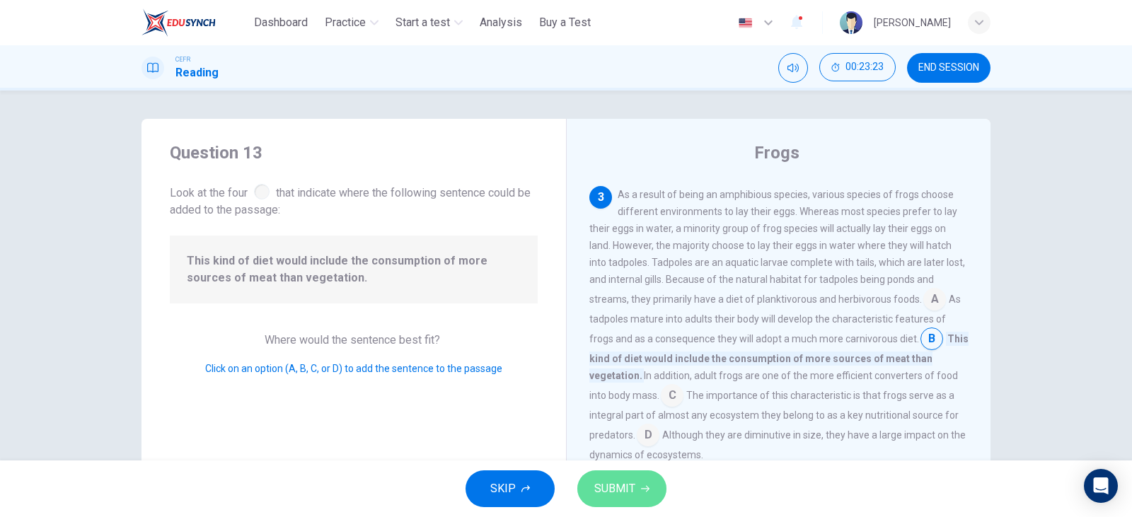
click at [597, 477] on button "SUBMIT" at bounding box center [621, 488] width 89 height 37
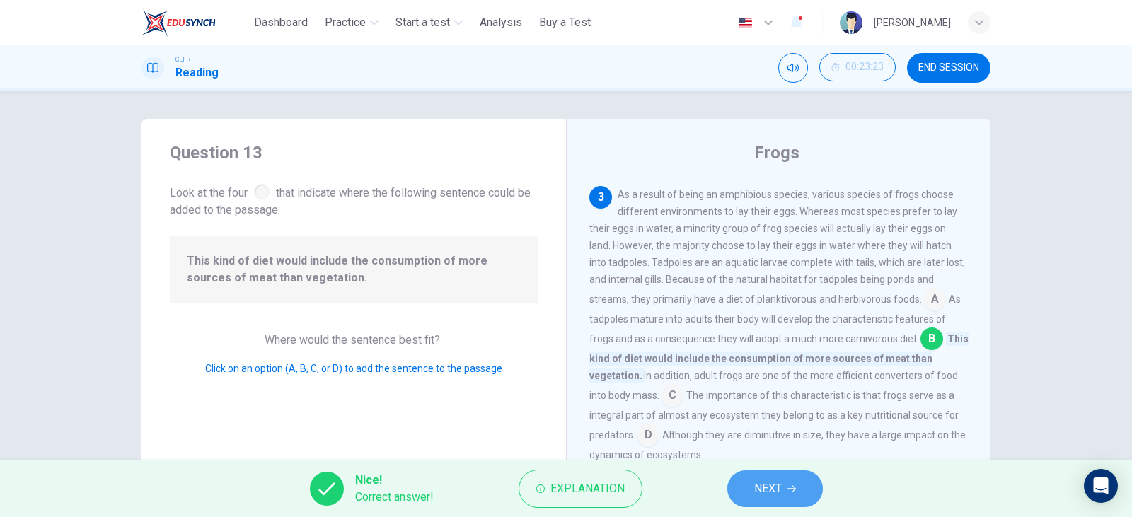
click at [789, 492] on icon "button" at bounding box center [791, 489] width 8 height 8
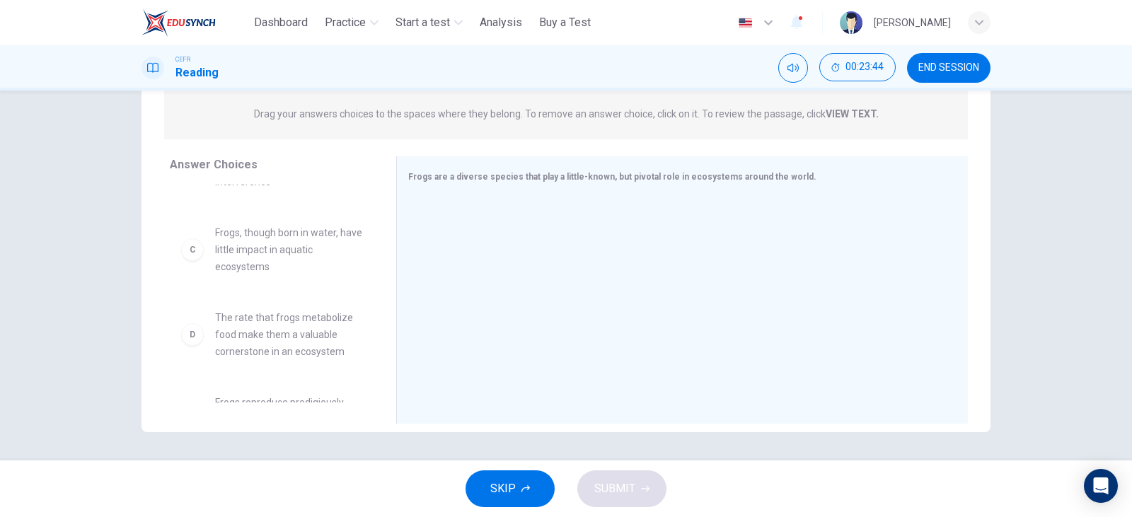
scroll to position [280, 0]
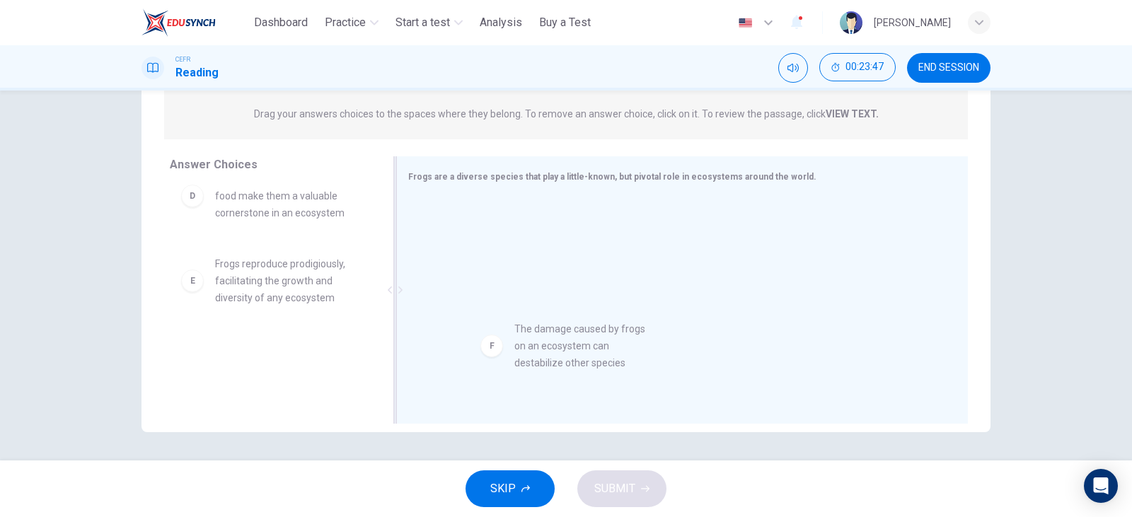
drag, startPoint x: 297, startPoint y: 376, endPoint x: 611, endPoint y: 357, distance: 314.0
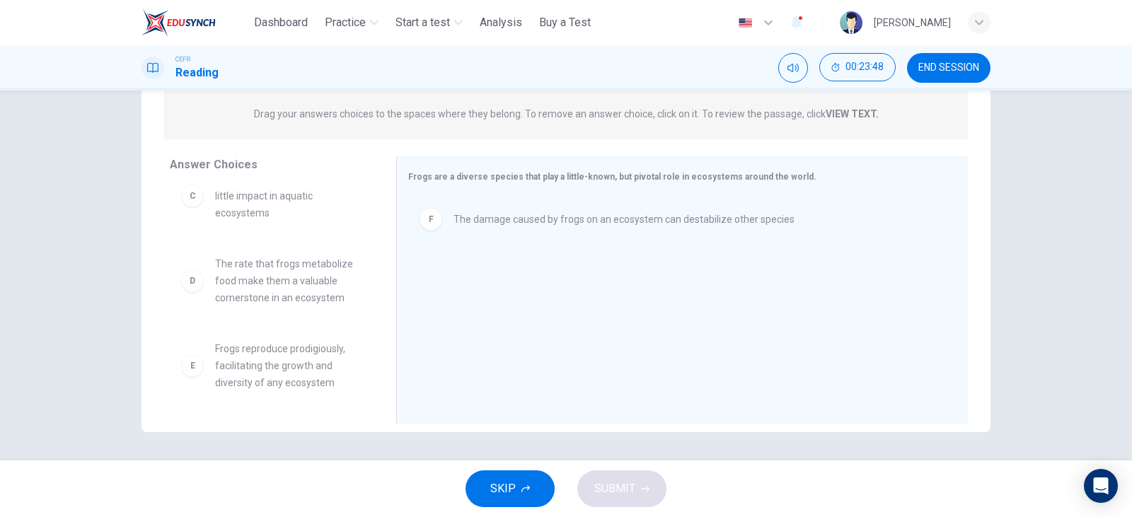
scroll to position [195, 0]
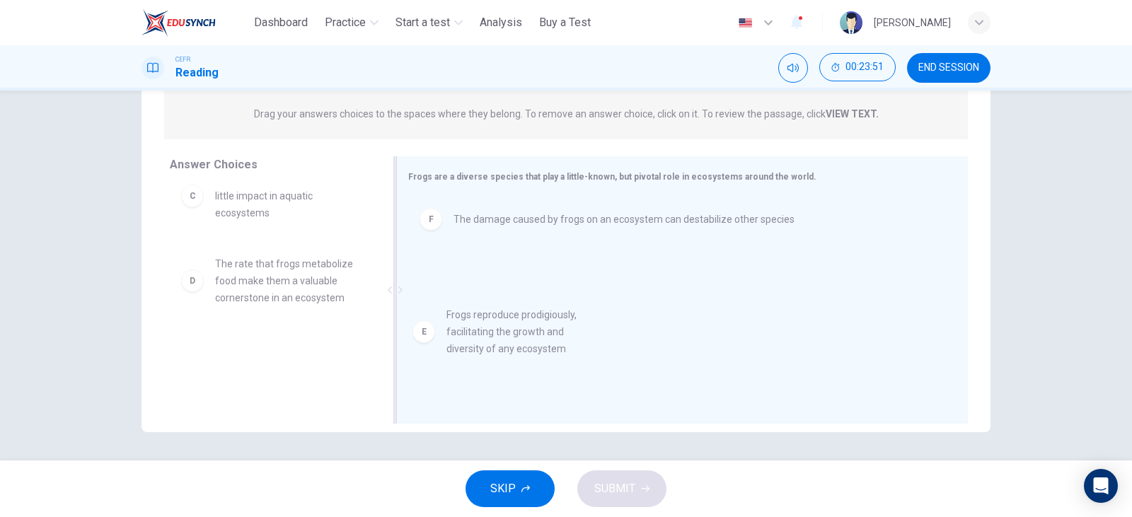
drag, startPoint x: 300, startPoint y: 386, endPoint x: 572, endPoint y: 347, distance: 274.5
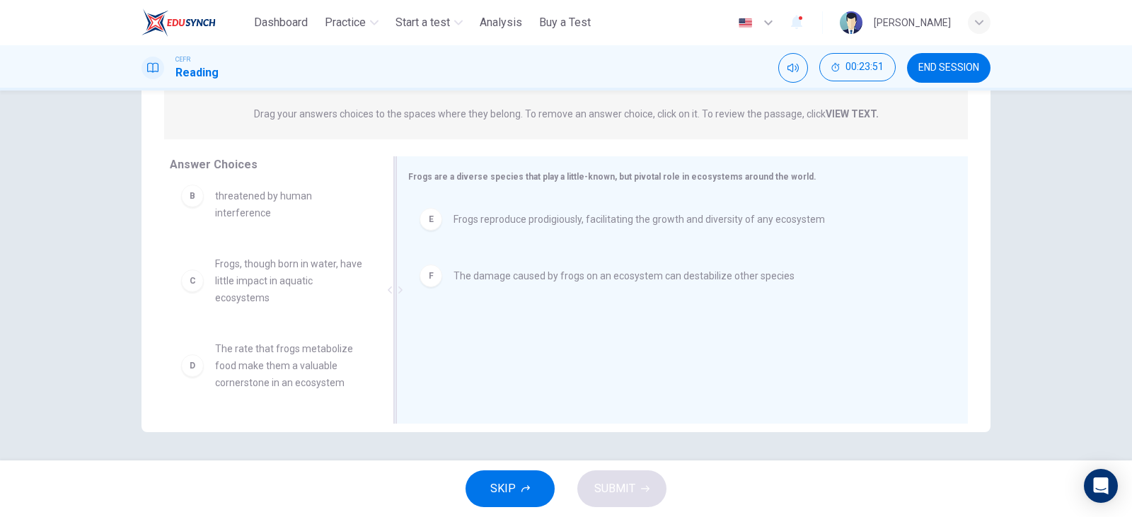
scroll to position [110, 0]
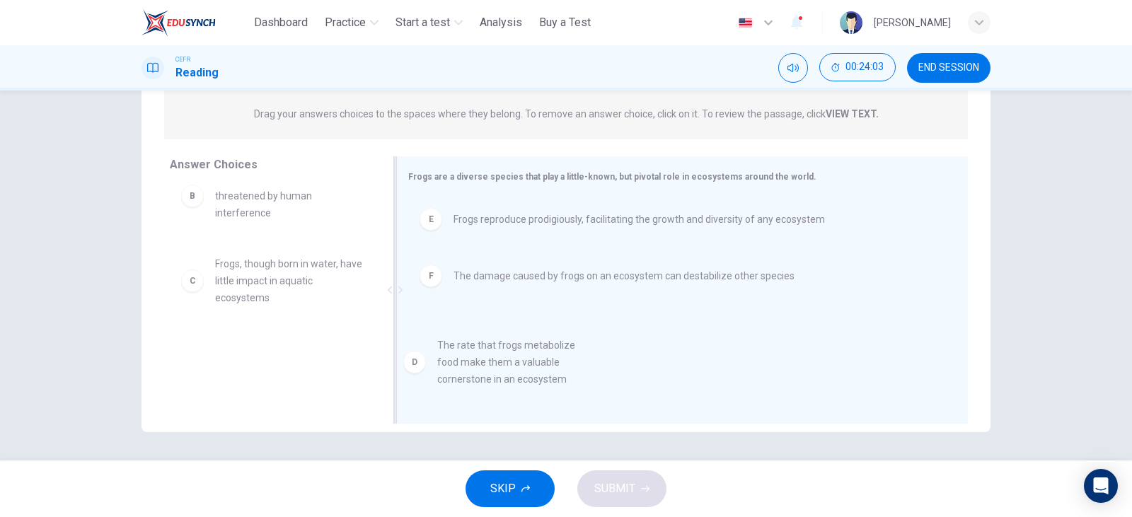
drag, startPoint x: 258, startPoint y: 378, endPoint x: 555, endPoint y: 368, distance: 296.6
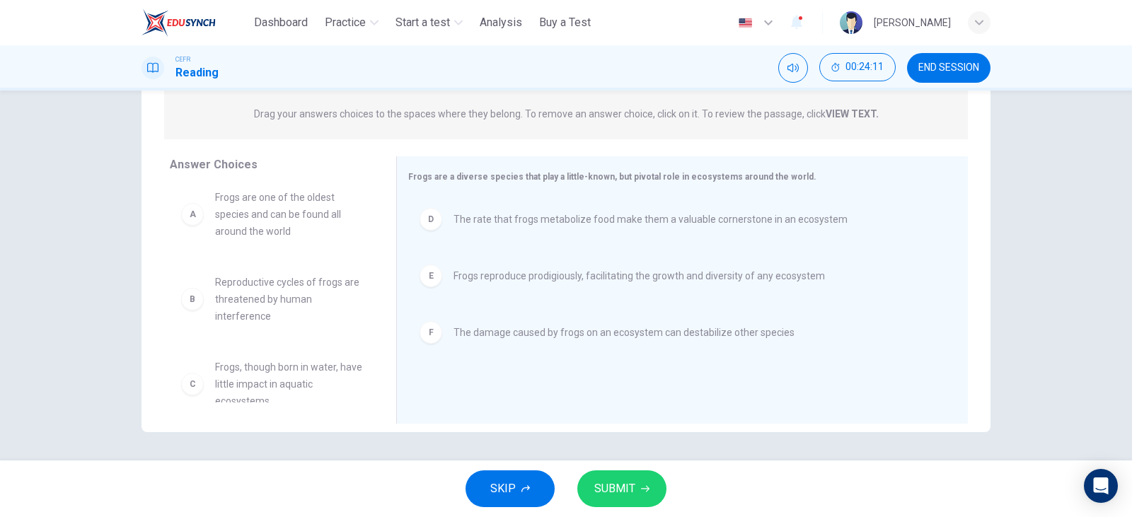
scroll to position [0, 0]
click at [630, 486] on span "SUBMIT" at bounding box center [614, 489] width 41 height 20
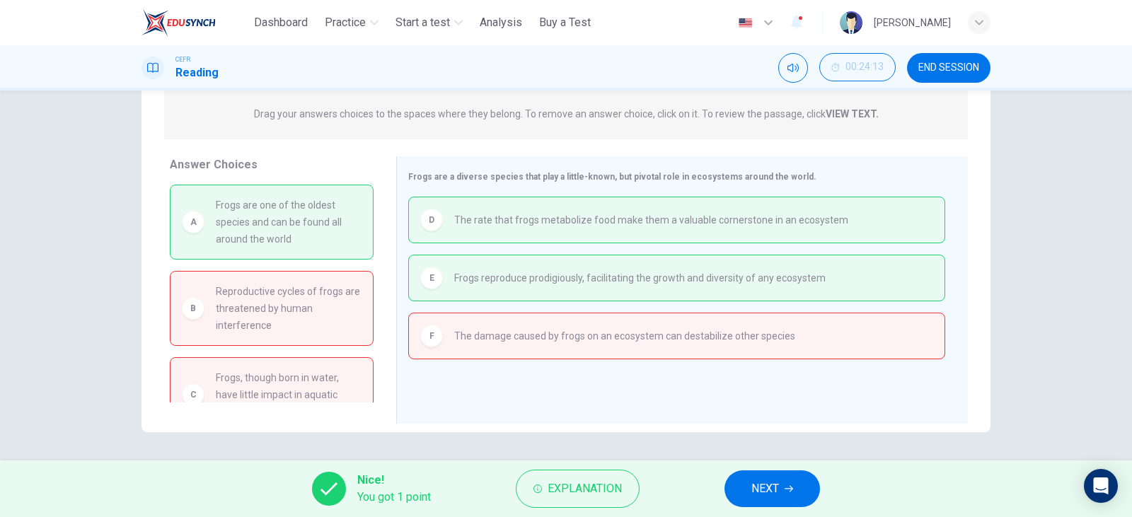
click at [868, 485] on div "Nice! You got 1 point Explanation NEXT" at bounding box center [566, 489] width 1132 height 57
click at [740, 490] on button "NEXT" at bounding box center [772, 488] width 96 height 37
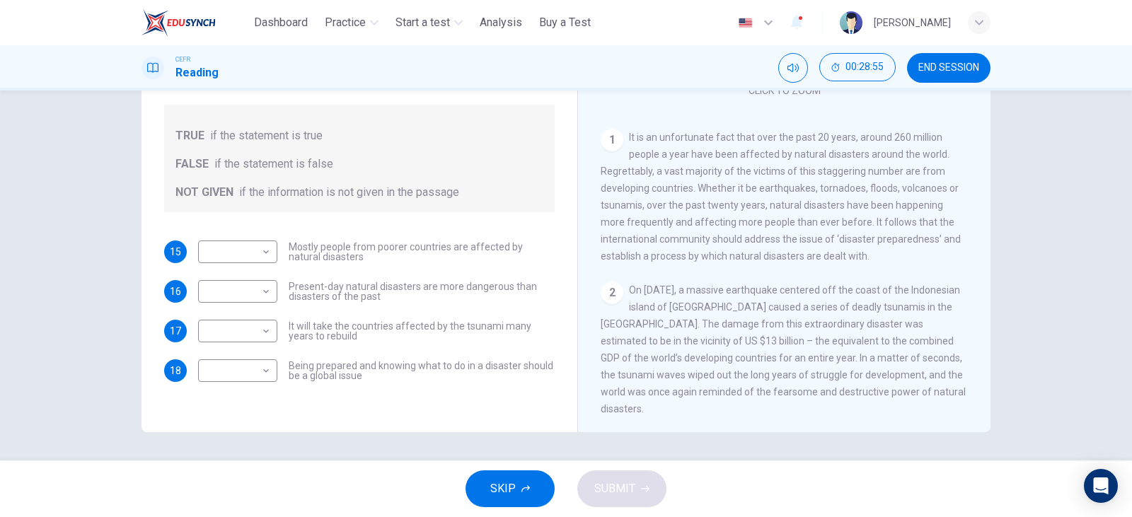
scroll to position [165, 0]
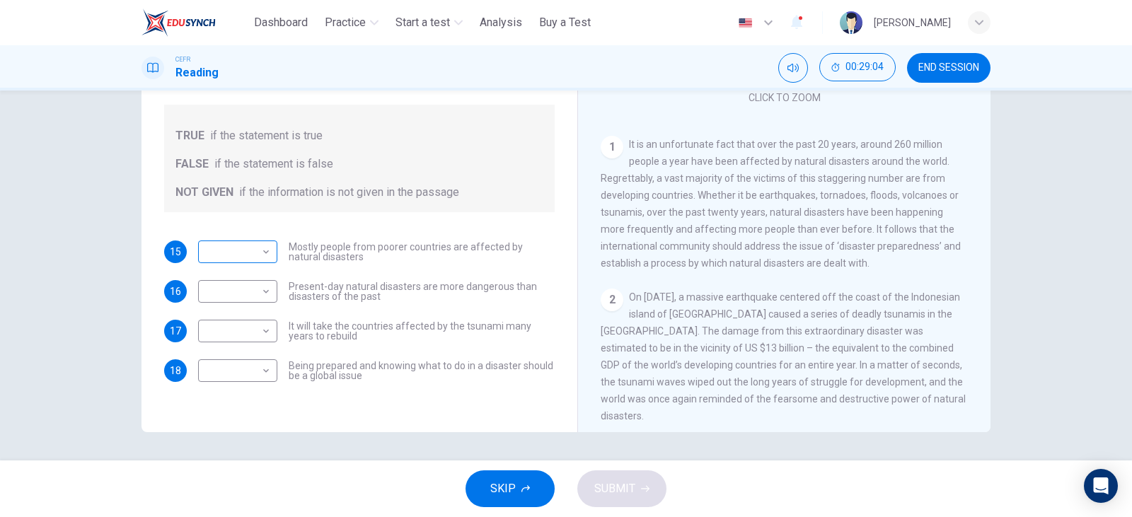
click at [253, 254] on body "This site uses cookies, as explained in our Privacy Policy . If you agree to th…" at bounding box center [566, 258] width 1132 height 517
click at [233, 298] on li "FALSE" at bounding box center [234, 297] width 79 height 23
type input "*****"
click at [248, 295] on body "This site uses cookies, as explained in our Privacy Policy . If you agree to th…" at bounding box center [566, 258] width 1132 height 517
click at [228, 364] on li "NOT GIVEN" at bounding box center [234, 359] width 79 height 23
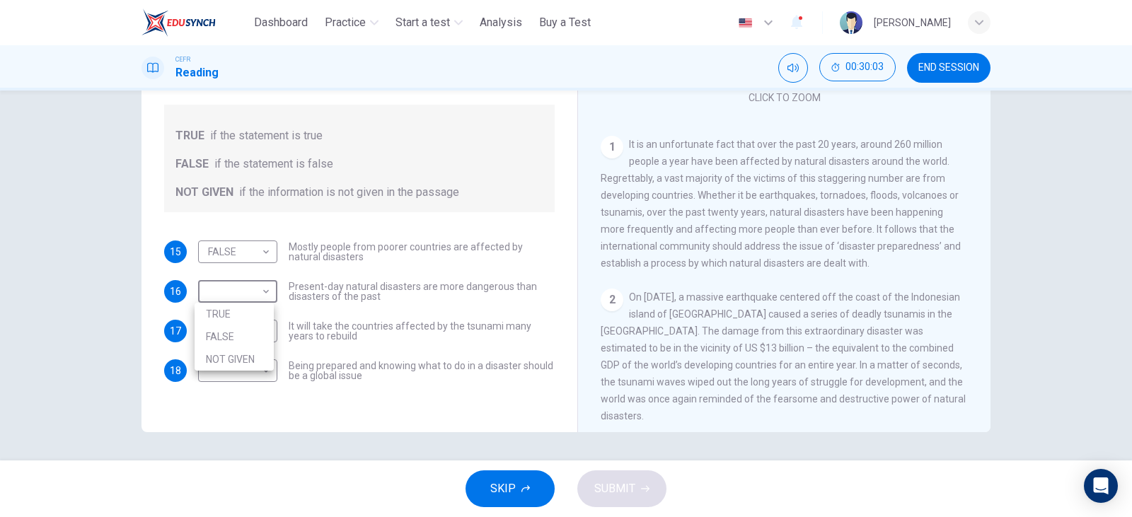
type input "*********"
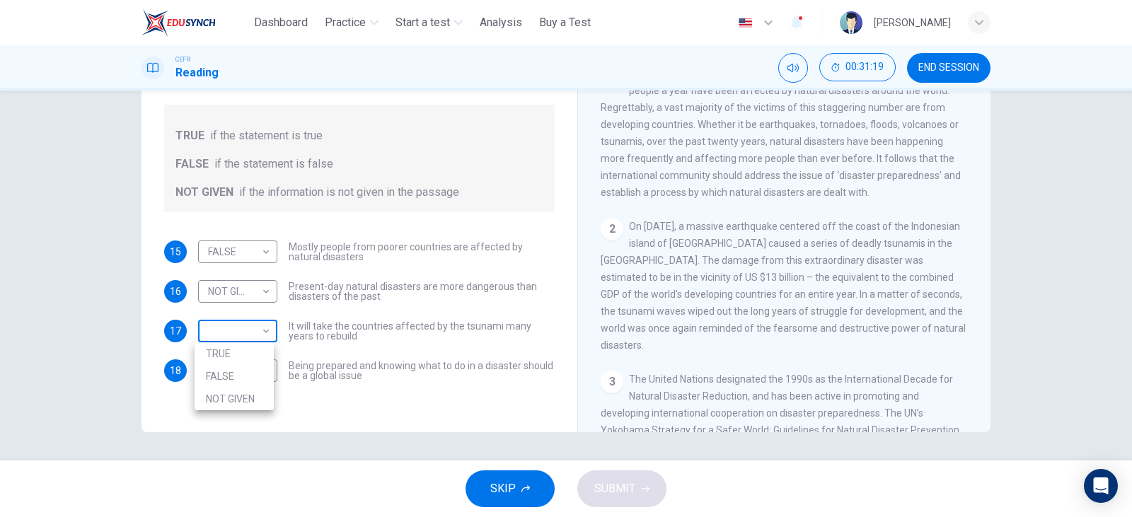
click at [230, 326] on body "This site uses cookies, as explained in our Privacy Policy . If you agree to th…" at bounding box center [566, 258] width 1132 height 517
click at [224, 349] on li "TRUE" at bounding box center [234, 353] width 79 height 23
type input "****"
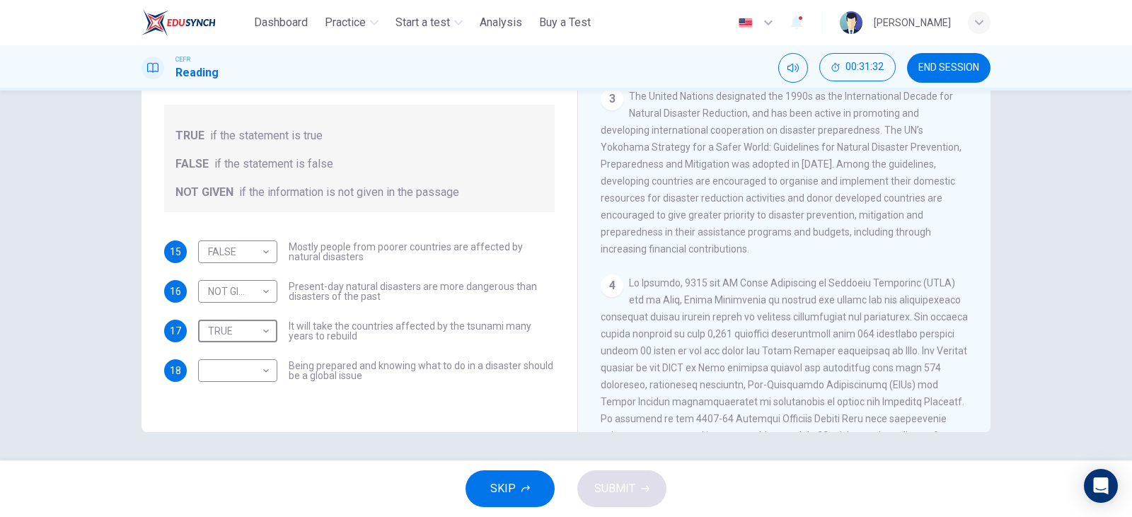
scroll to position [448, 0]
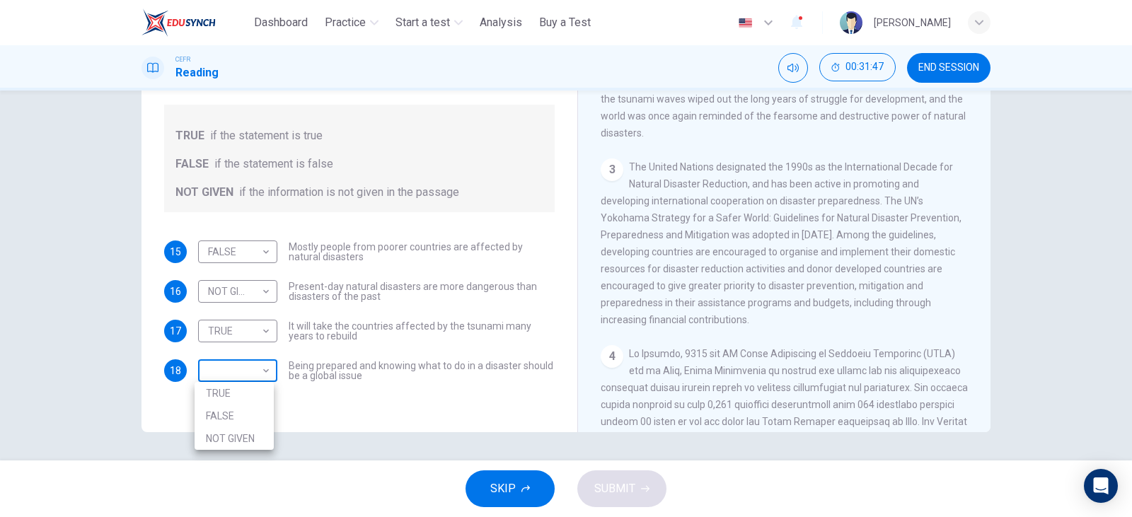
click at [211, 383] on body "This site uses cookies, as explained in our Privacy Policy . If you agree to th…" at bounding box center [566, 258] width 1132 height 517
click at [243, 399] on li "TRUE" at bounding box center [234, 393] width 79 height 23
type input "****"
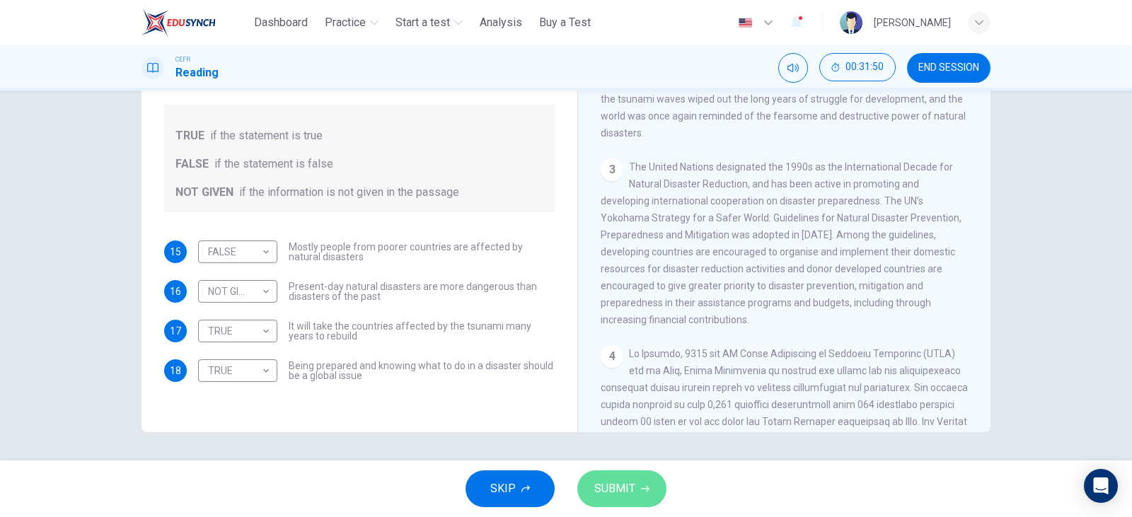
click at [596, 494] on span "SUBMIT" at bounding box center [614, 489] width 41 height 20
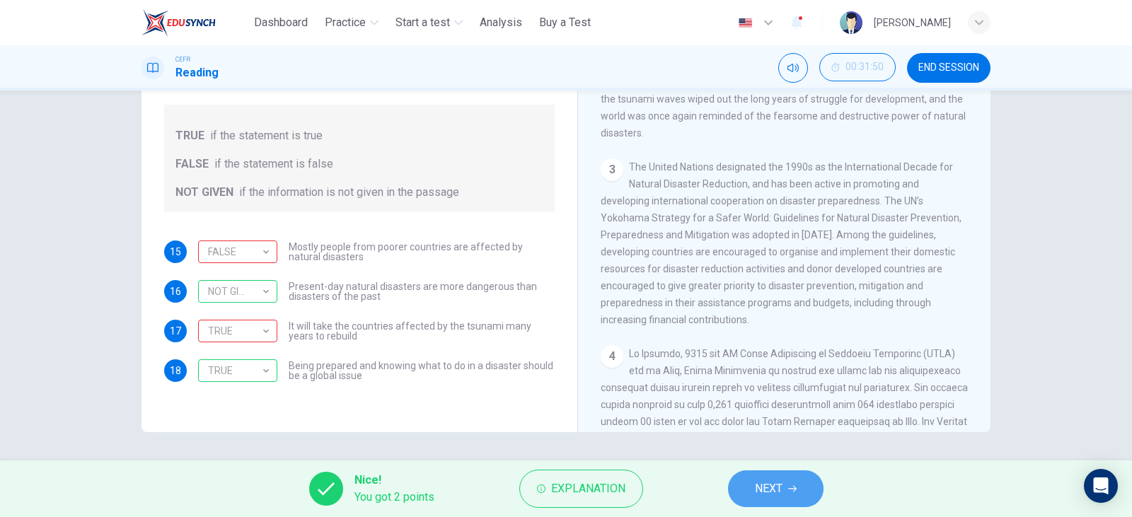
click at [788, 490] on button "NEXT" at bounding box center [776, 488] width 96 height 37
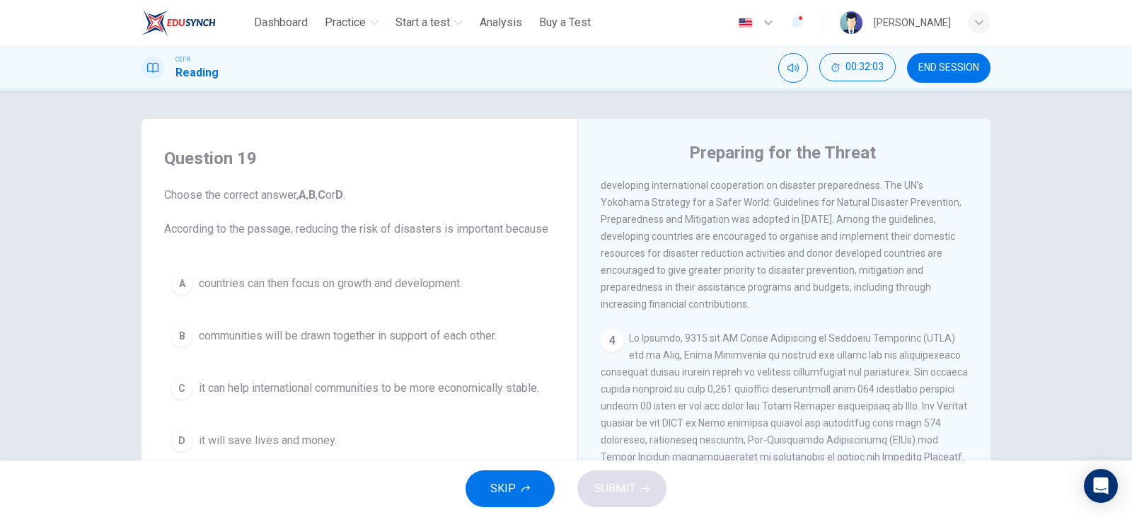
scroll to position [778, 0]
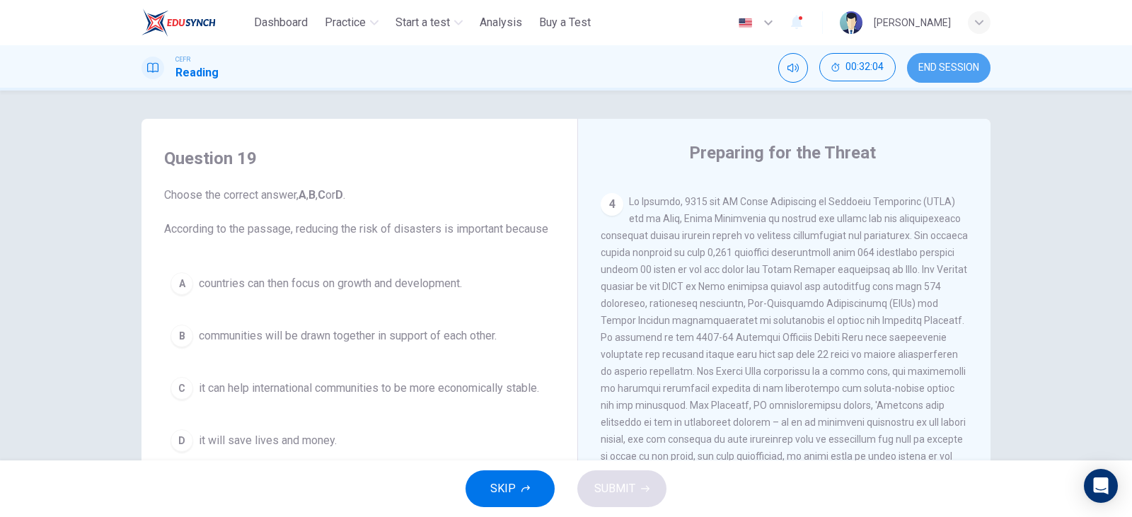
drag, startPoint x: 948, startPoint y: 57, endPoint x: 608, endPoint y: 67, distance: 340.4
click at [947, 57] on button "END SESSION" at bounding box center [948, 68] width 83 height 30
